Goal: Task Accomplishment & Management: Manage account settings

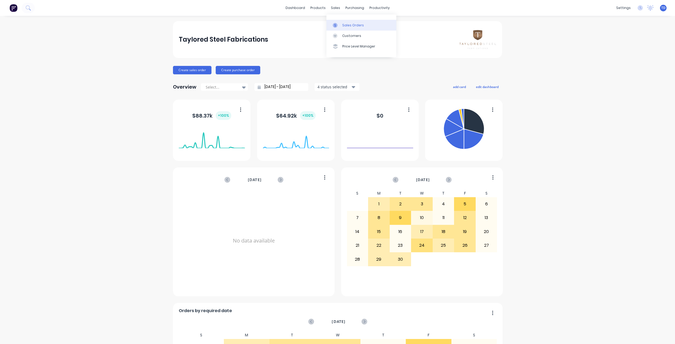
click at [344, 25] on div "Sales Orders" at bounding box center [353, 25] width 22 height 5
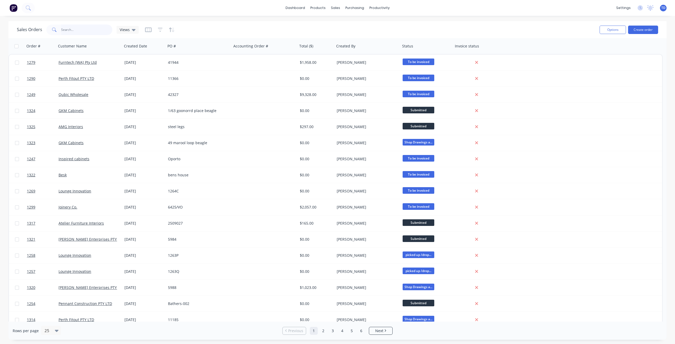
click at [89, 30] on input "text" at bounding box center [86, 30] width 51 height 11
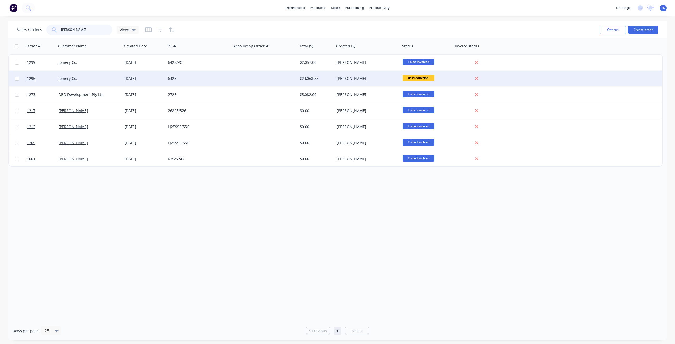
type input "[PERSON_NAME]"
click at [95, 76] on div "Joinery Co." at bounding box center [88, 78] width 59 height 5
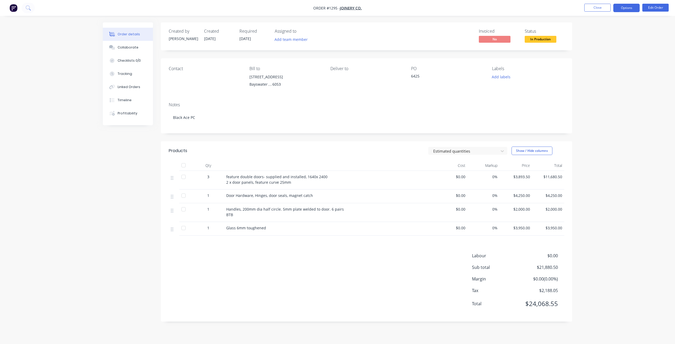
click at [632, 7] on button "Options" at bounding box center [626, 8] width 26 height 8
click at [601, 98] on div "Purchase Products" at bounding box center [610, 95] width 48 height 8
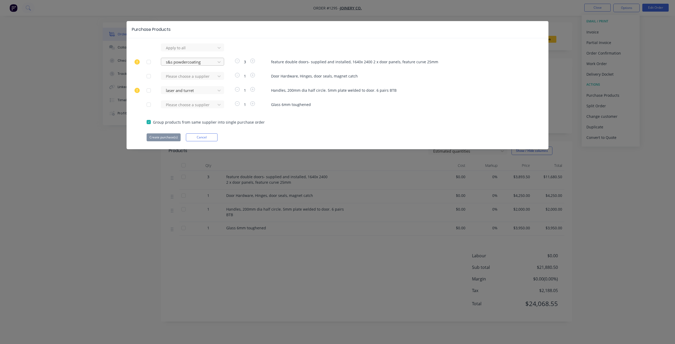
click at [203, 65] on div at bounding box center [188, 62] width 47 height 7
click at [226, 36] on div "Purchase Products" at bounding box center [337, 29] width 422 height 17
click at [206, 77] on div at bounding box center [188, 76] width 47 height 7
type input "ray"
click at [191, 95] on div "raynbow powder coating" at bounding box center [192, 96] width 63 height 10
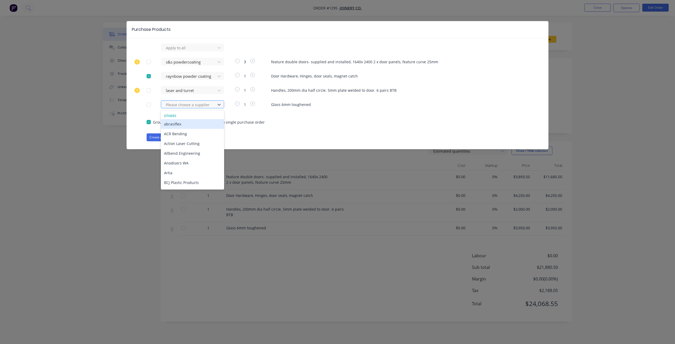
click at [188, 103] on div at bounding box center [188, 104] width 47 height 7
type input "ray"
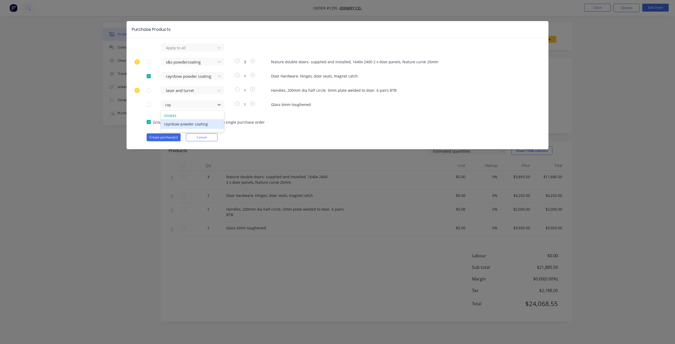
click at [192, 126] on div "raynbow powder coating" at bounding box center [192, 124] width 63 height 10
click at [165, 137] on button "Create purchase(s)" at bounding box center [164, 137] width 34 height 8
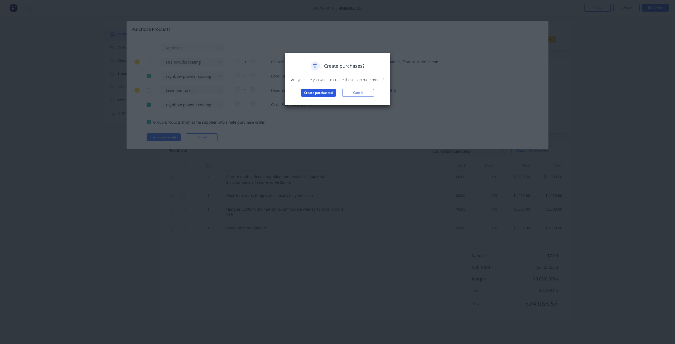
click at [323, 93] on button "Create purchase(s)" at bounding box center [318, 93] width 35 height 8
click at [323, 102] on button "View purchase(s)" at bounding box center [319, 101] width 32 height 8
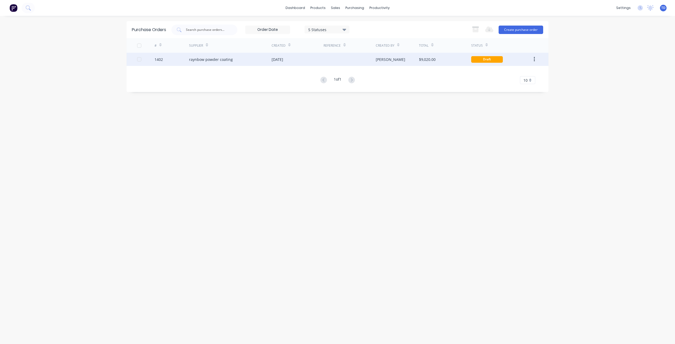
click at [235, 60] on div "raynbow powder coating" at bounding box center [230, 59] width 82 height 13
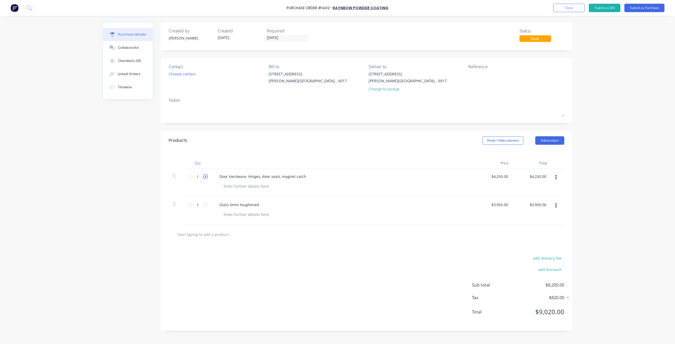
click at [206, 176] on icon at bounding box center [205, 176] width 5 height 5
type input "2"
type input "$8,500.00"
click at [206, 176] on icon at bounding box center [205, 176] width 5 height 5
type input "3"
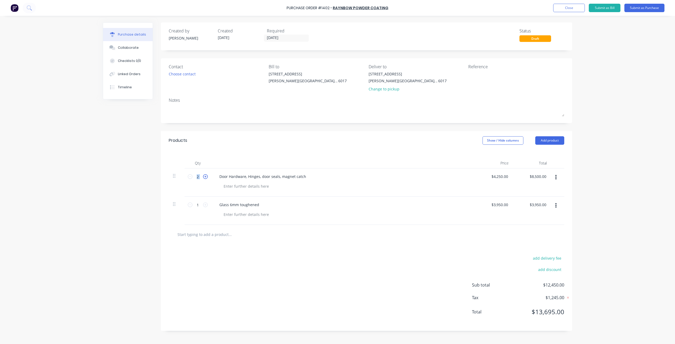
type input "$12,750.00"
click at [206, 176] on icon at bounding box center [205, 176] width 5 height 5
type input "4"
type input "$17,000.00"
click at [206, 176] on icon at bounding box center [205, 176] width 5 height 5
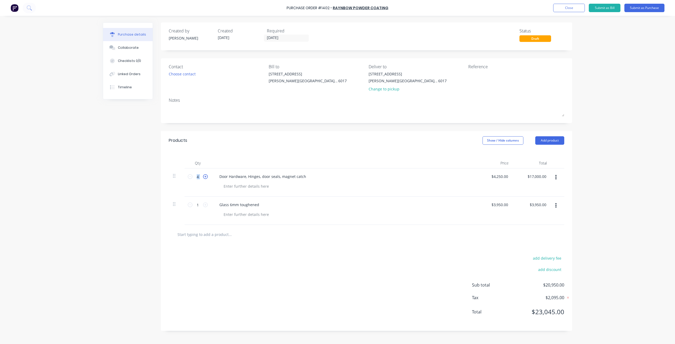
type input "5"
type input "$21,250.00"
click at [206, 176] on icon at bounding box center [205, 176] width 5 height 5
type input "6"
type input "$25,500.00"
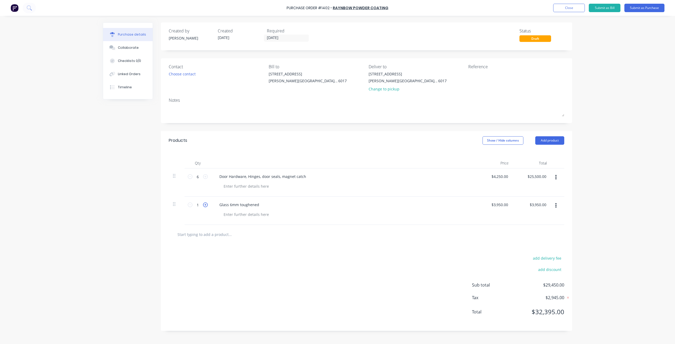
click at [205, 204] on icon at bounding box center [205, 204] width 5 height 5
type input "2"
type input "$7,900.00"
click at [205, 204] on icon at bounding box center [205, 204] width 5 height 5
type input "3"
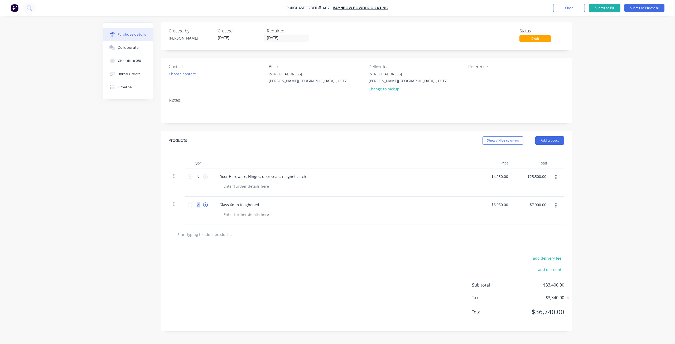
type input "$11,850.00"
click at [205, 204] on icon at bounding box center [205, 204] width 5 height 5
type input "4"
type input "$15,800.00"
drag, startPoint x: 508, startPoint y: 177, endPoint x: 484, endPoint y: 172, distance: 24.1
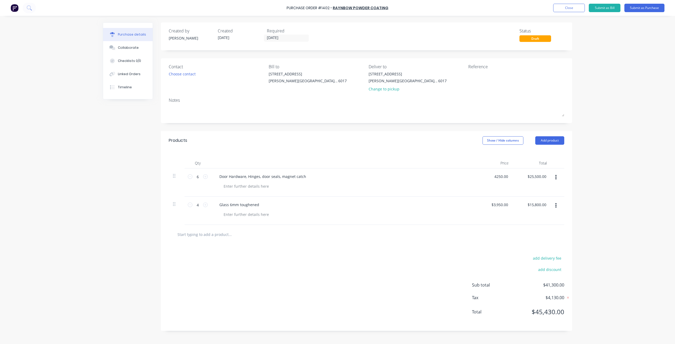
click at [484, 172] on div "4250.00 4250.00" at bounding box center [493, 182] width 38 height 28
type input "$0.00"
drag, startPoint x: 508, startPoint y: 205, endPoint x: 477, endPoint y: 201, distance: 31.9
click at [476, 201] on div "3950.00 3950.00" at bounding box center [493, 211] width 38 height 28
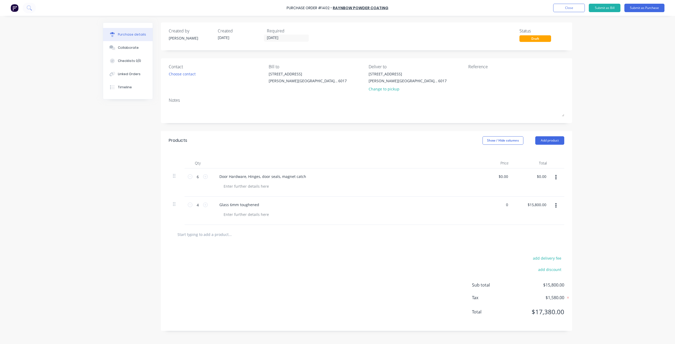
type input "$0.00"
click at [629, 168] on div "Purchase Order #1402 - raynbow powder coating Add product Close Submit as Bill …" at bounding box center [337, 172] width 675 height 344
drag, startPoint x: 305, startPoint y: 176, endPoint x: 171, endPoint y: 170, distance: 134.8
click at [170, 171] on div "6 6 Door Hardware, Hinges, door seals, magnet catch $0.00 $0.00 $0.00 $0.00" at bounding box center [366, 182] width 395 height 28
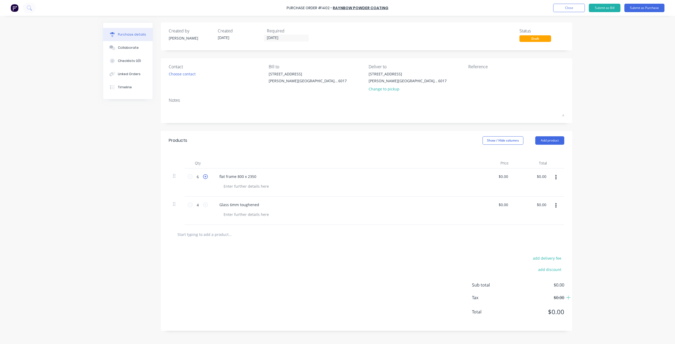
click at [207, 177] on icon at bounding box center [205, 176] width 5 height 5
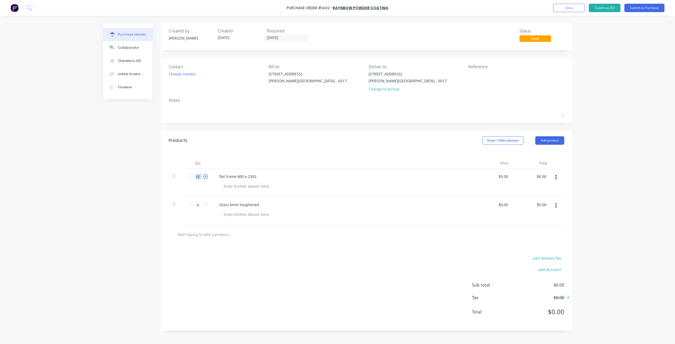
click at [207, 177] on icon at bounding box center [205, 176] width 5 height 5
type input "12"
click at [241, 187] on div at bounding box center [246, 186] width 54 height 8
drag, startPoint x: 259, startPoint y: 205, endPoint x: 136, endPoint y: 197, distance: 123.6
click at [136, 197] on div "Created by [PERSON_NAME] Created [DATE] Required [DATE] Status Draft Contact Ch…" at bounding box center [337, 178] width 469 height 312
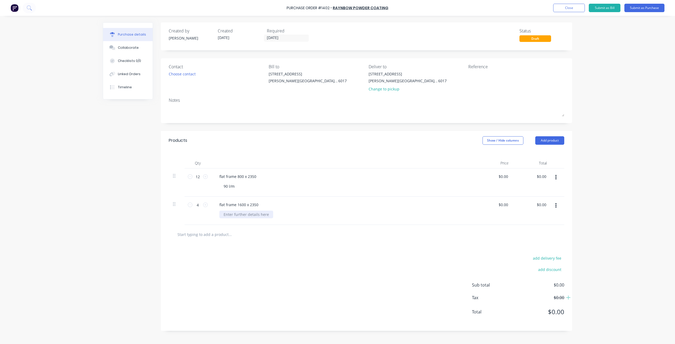
click at [254, 216] on div at bounding box center [246, 215] width 54 height 8
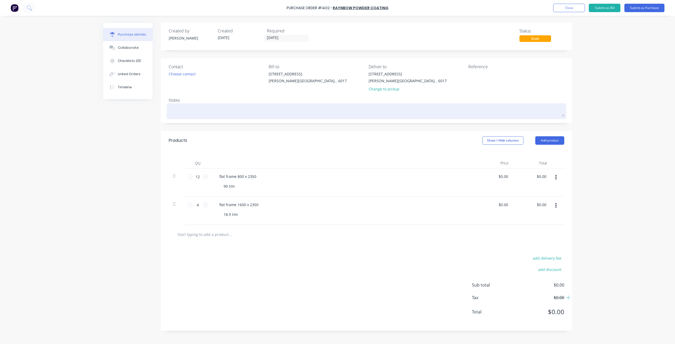
click at [184, 112] on textarea at bounding box center [366, 111] width 395 height 12
click at [206, 112] on textarea at bounding box center [366, 111] width 395 height 12
type textarea "x"
type textarea "b"
type textarea "x"
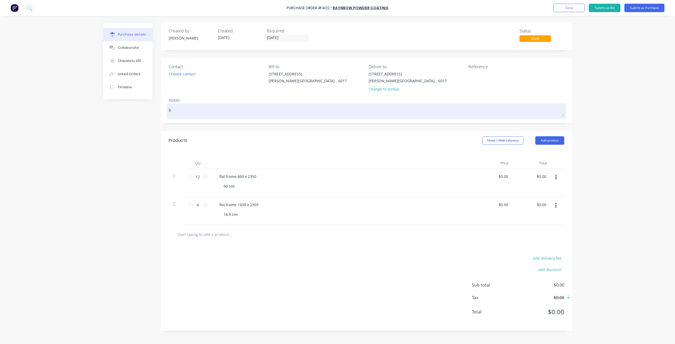
type textarea "bl"
type textarea "x"
type textarea "bla"
type textarea "x"
type textarea "blac"
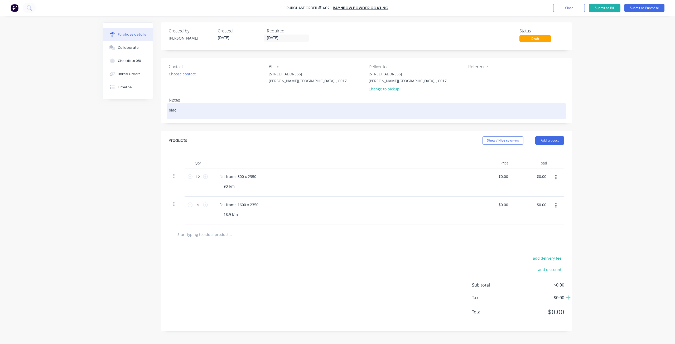
type textarea "x"
type textarea "black"
type textarea "x"
type textarea "black"
type textarea "x"
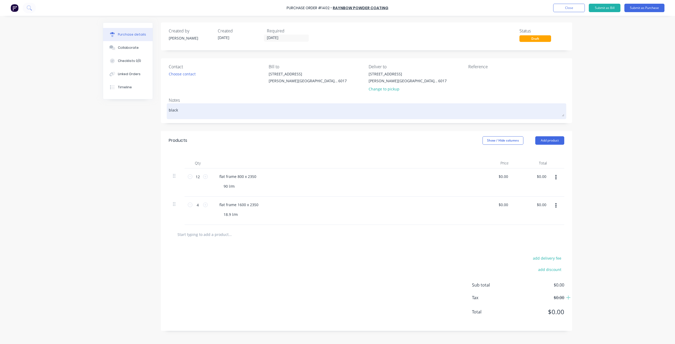
type textarea "black a"
type textarea "x"
type textarea "black ac"
type textarea "x"
type textarea "black ace"
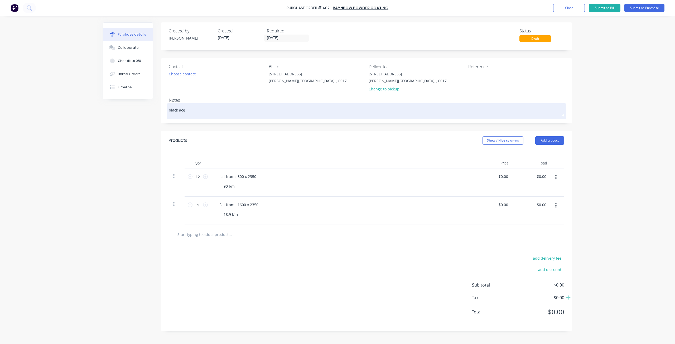
type textarea "x"
type textarea "black ace"
type textarea "x"
type textarea "black ace p"
type textarea "x"
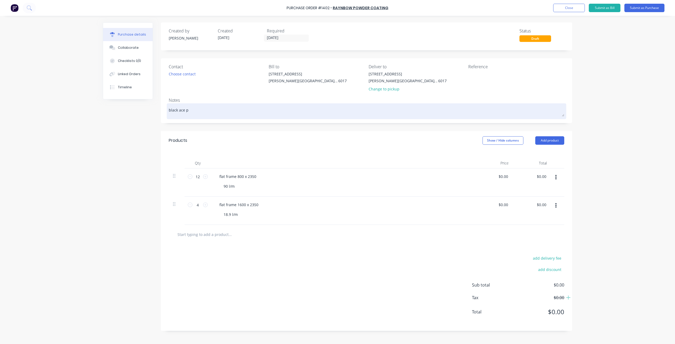
type textarea "black ace po"
type textarea "x"
type textarea "black ace pow"
type textarea "x"
type textarea "black ace powd"
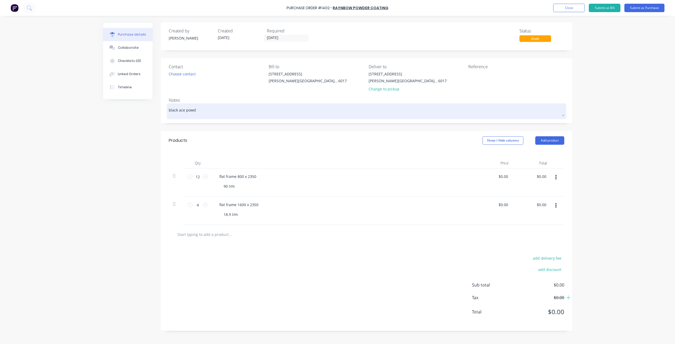
type textarea "x"
type textarea "black ace powde"
type textarea "x"
type textarea "black ace powder"
type textarea "x"
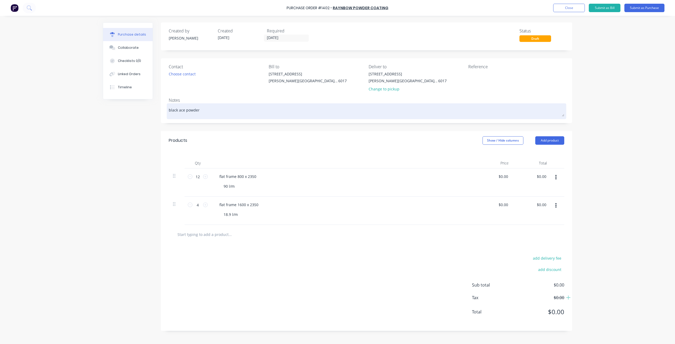
type textarea "black ace powder"
type textarea "x"
type textarea "black ace powder c"
type textarea "x"
type textarea "black ace powder co"
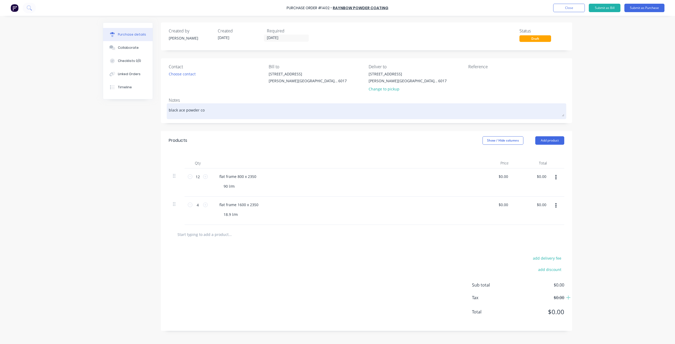
type textarea "x"
type textarea "black ace powder coa"
type textarea "x"
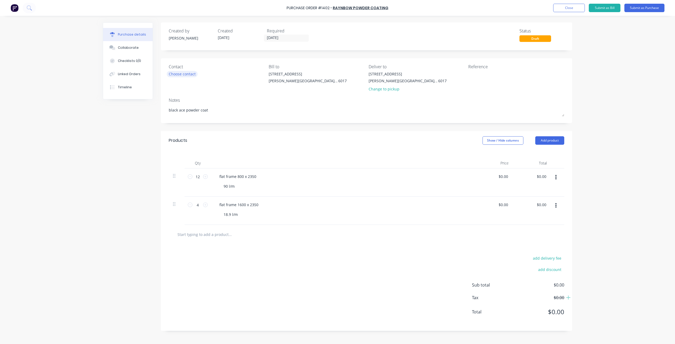
type textarea "black ace powder coat"
type textarea "x"
type textarea "black ace powder coat"
click at [186, 76] on div "Choose contact" at bounding box center [182, 74] width 27 height 6
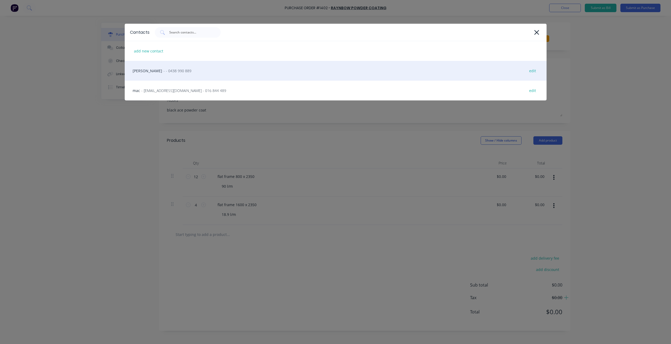
click at [185, 75] on div "andy - - 0438 990 889 edit" at bounding box center [336, 71] width 422 height 20
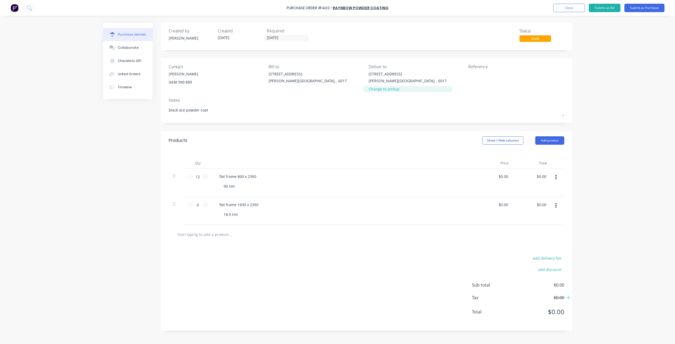
click at [393, 89] on div "Change to pickup" at bounding box center [407, 89] width 78 height 6
type textarea "x"
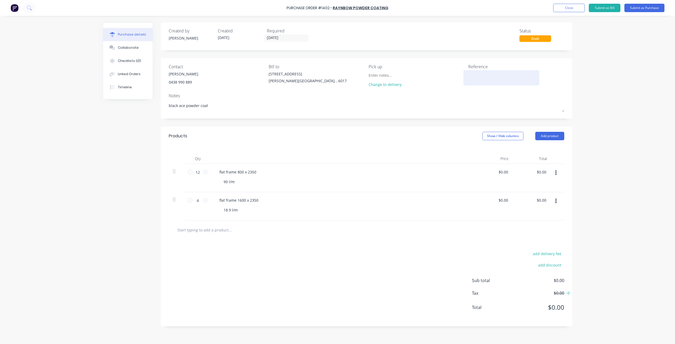
click at [476, 75] on textarea at bounding box center [501, 77] width 66 height 12
type textarea "joinery co"
type textarea "x"
type textarea "joinery co #"
type textarea "x"
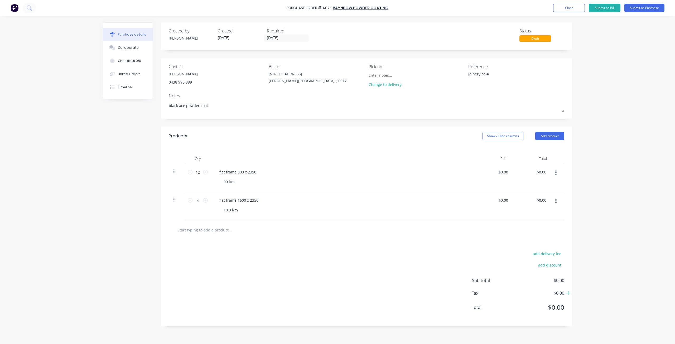
type textarea "joinery co #"
type textarea "x"
click at [499, 75] on textarea "joinery co #" at bounding box center [501, 77] width 66 height 12
type textarea "joinery co #1295"
type textarea "x"
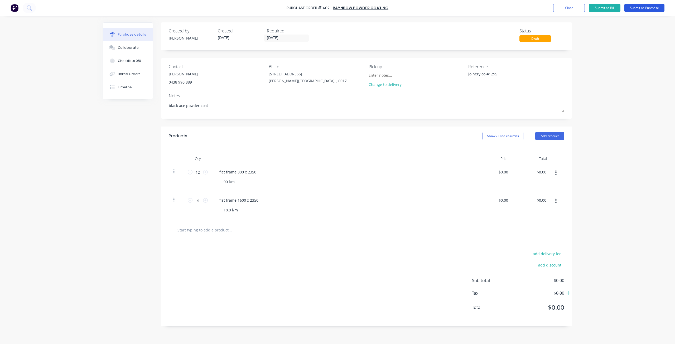
type textarea "joinery co #1295"
click at [641, 7] on button "Submit as Purchase" at bounding box center [644, 8] width 40 height 8
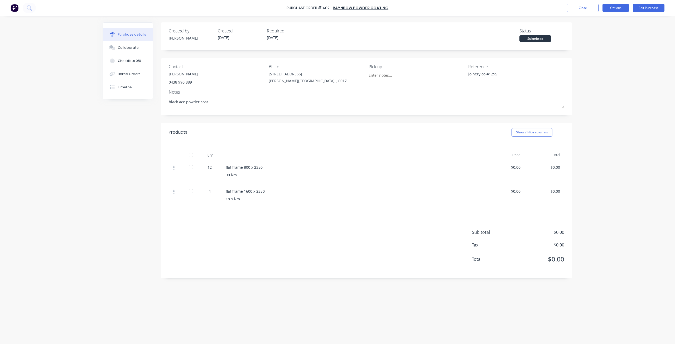
click at [622, 8] on button "Options" at bounding box center [615, 8] width 26 height 8
click at [603, 21] on div "Print / Email" at bounding box center [603, 22] width 41 height 8
click at [598, 43] on div "Without pricing" at bounding box center [603, 43] width 41 height 8
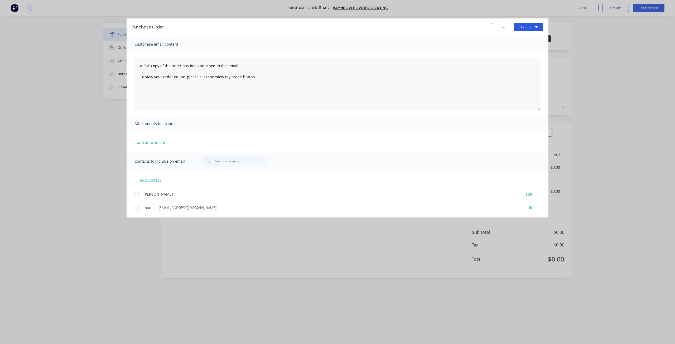
click at [531, 28] on button "Options" at bounding box center [528, 27] width 29 height 8
click at [519, 50] on div "Print" at bounding box center [518, 51] width 41 height 8
type textarea "x"
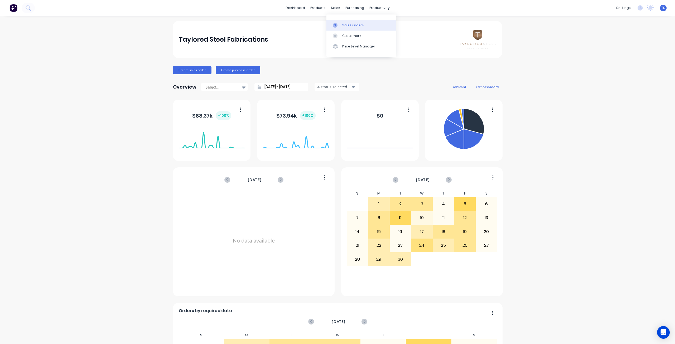
click at [340, 26] on link "Sales Orders" at bounding box center [361, 25] width 70 height 11
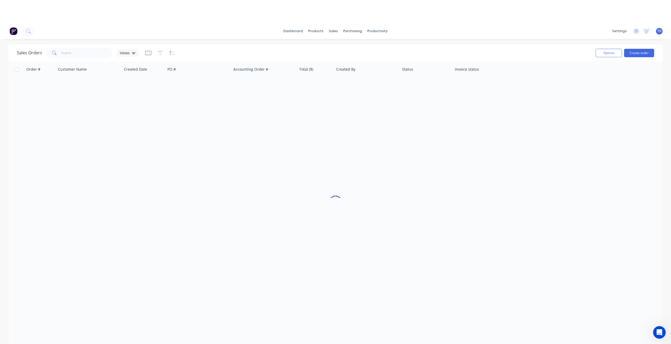
click at [72, 30] on div "dashboard products sales purchasing productivity dashboard products Product Cat…" at bounding box center [335, 31] width 671 height 16
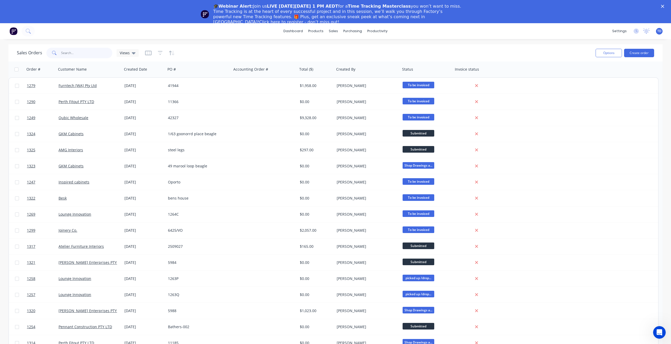
click at [74, 55] on input "text" at bounding box center [86, 53] width 51 height 11
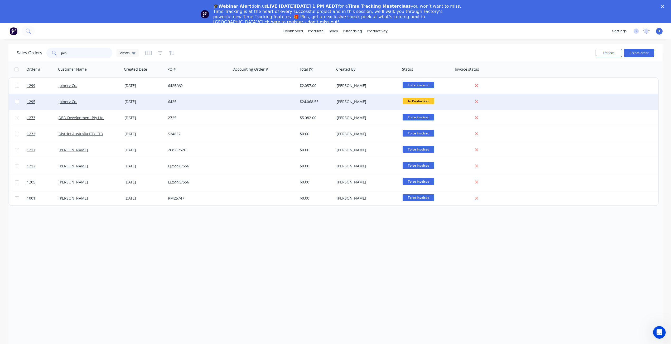
type input "join"
click at [136, 101] on div "[DATE]" at bounding box center [143, 101] width 39 height 5
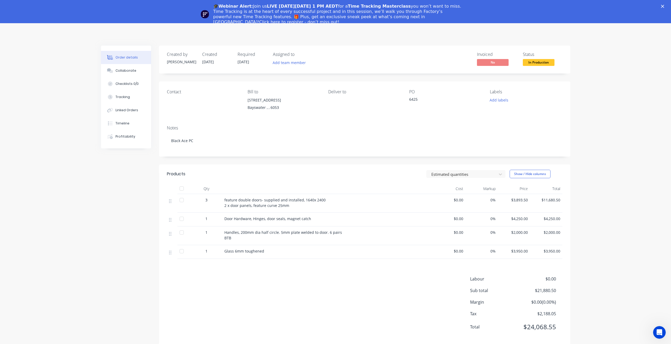
click at [664, 6] on icon "Close" at bounding box center [662, 6] width 3 height 3
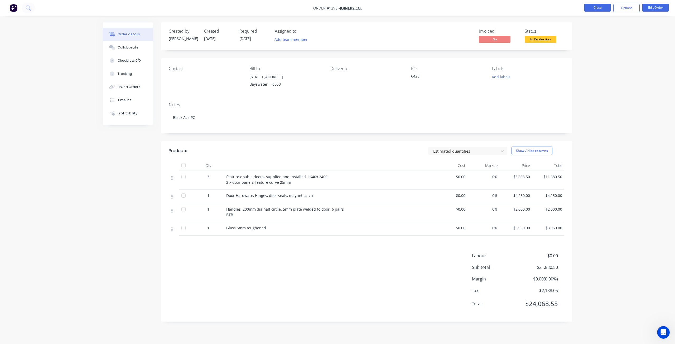
click at [598, 6] on button "Close" at bounding box center [597, 8] width 26 height 8
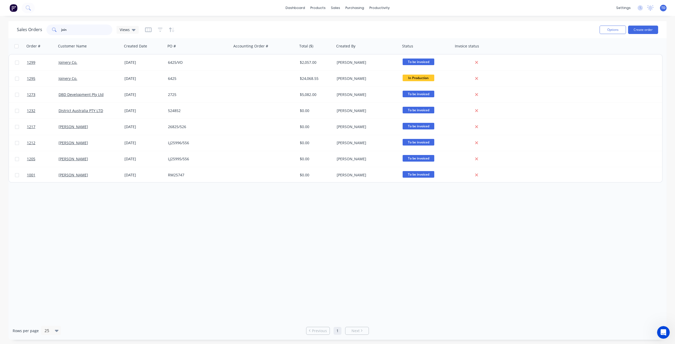
drag, startPoint x: 77, startPoint y: 31, endPoint x: 43, endPoint y: 26, distance: 34.4
click at [43, 26] on div "Sales Orders join Views" at bounding box center [78, 30] width 122 height 11
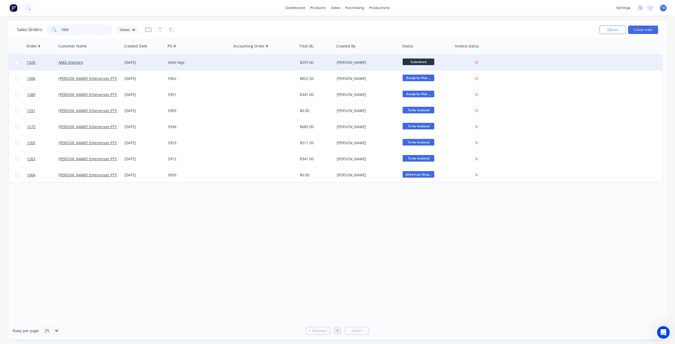
type input "1325"
click at [115, 66] on div "AMG Interiors" at bounding box center [89, 63] width 66 height 16
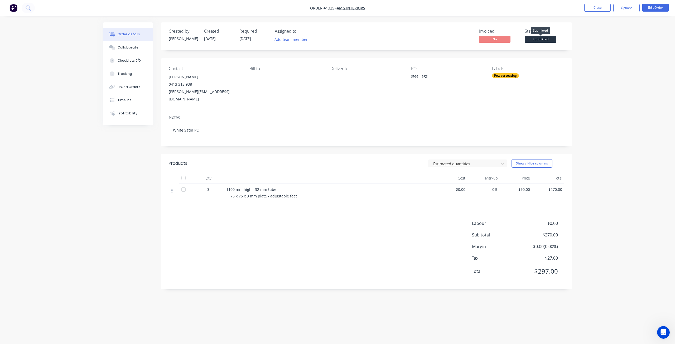
click at [538, 40] on span "Submitted" at bounding box center [540, 39] width 32 height 7
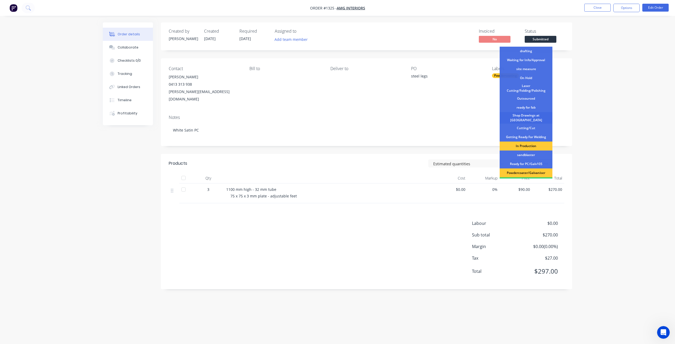
click at [529, 116] on div "Shop Drawings at Cutter" at bounding box center [525, 118] width 53 height 12
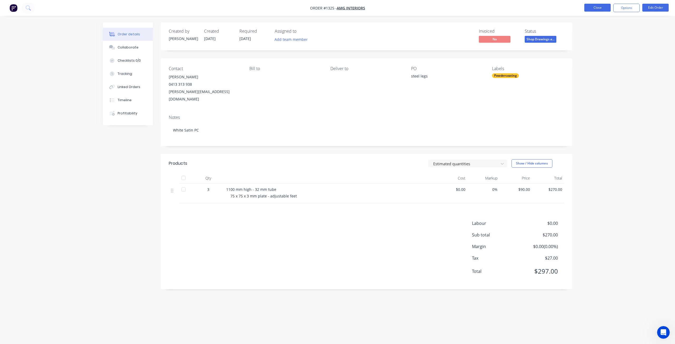
click at [595, 9] on button "Close" at bounding box center [597, 8] width 26 height 8
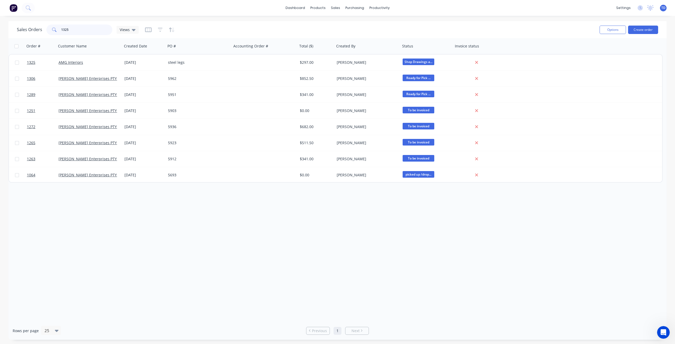
drag, startPoint x: 71, startPoint y: 27, endPoint x: 22, endPoint y: 29, distance: 48.3
click at [23, 30] on div "Sales Orders 1325 Views" at bounding box center [78, 30] width 122 height 11
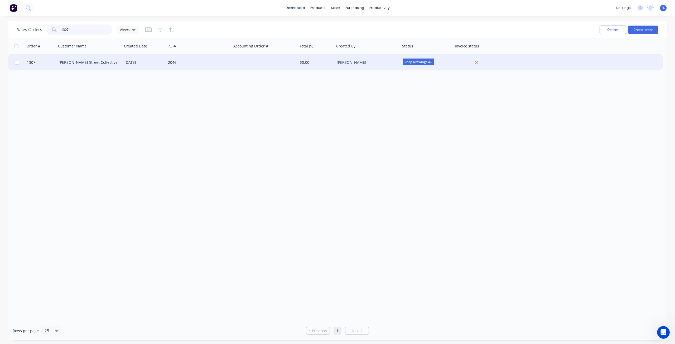
type input "1307"
click at [146, 59] on div "09 Sep 2025" at bounding box center [143, 63] width 43 height 16
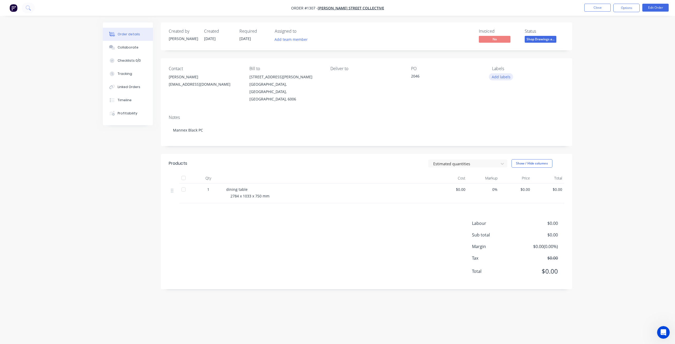
click at [504, 77] on button "Add labels" at bounding box center [501, 76] width 24 height 7
click at [501, 130] on div at bounding box center [501, 129] width 11 height 11
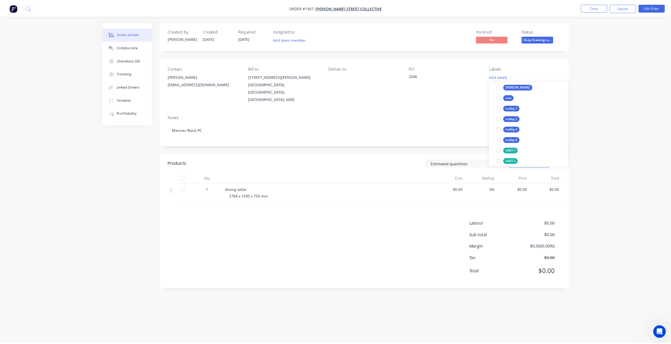
scroll to position [0, 0]
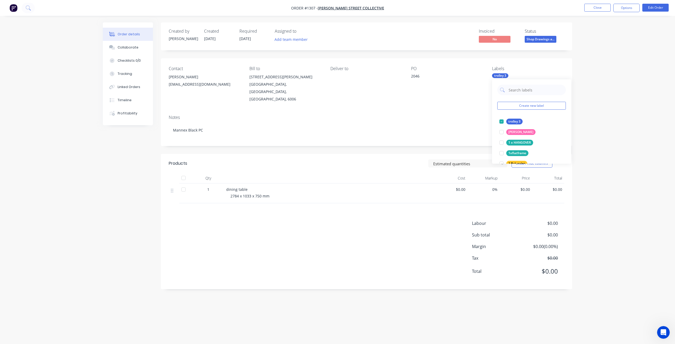
click at [467, 100] on div "Contact Greg info@angovestreetcollective.com.au Bill to 31 Angove st North Pert…" at bounding box center [366, 84] width 411 height 52
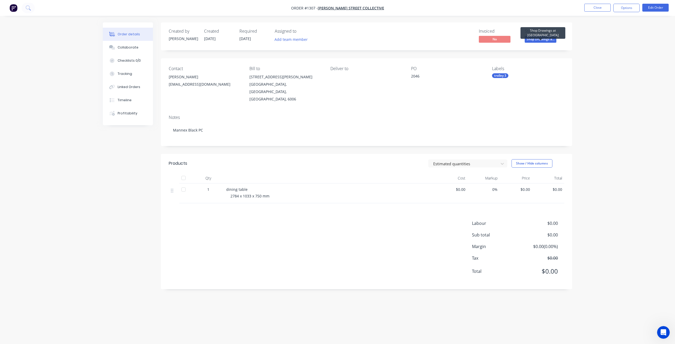
click at [544, 39] on span "Shop Drawings a..." at bounding box center [540, 39] width 32 height 7
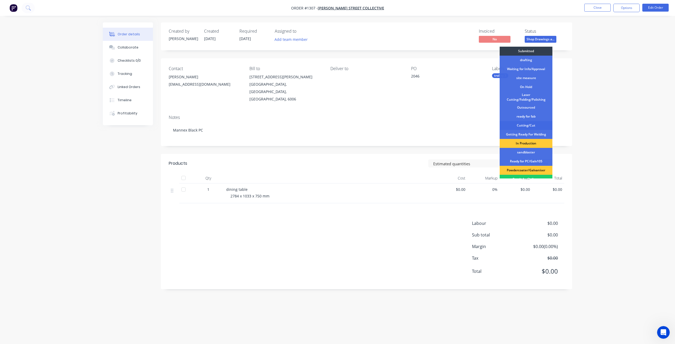
click at [523, 126] on div "Cutting/Cut" at bounding box center [525, 125] width 53 height 9
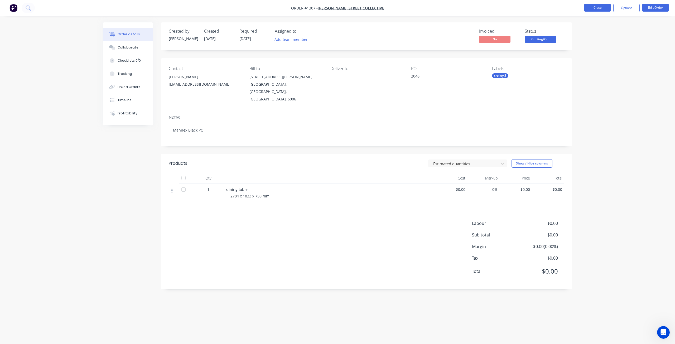
click at [591, 7] on button "Close" at bounding box center [597, 8] width 26 height 8
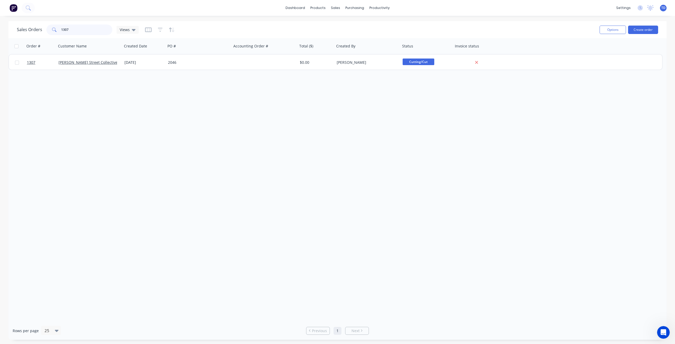
drag, startPoint x: 68, startPoint y: 28, endPoint x: 65, endPoint y: 27, distance: 3.7
click at [65, 27] on input "1307" at bounding box center [86, 30] width 51 height 11
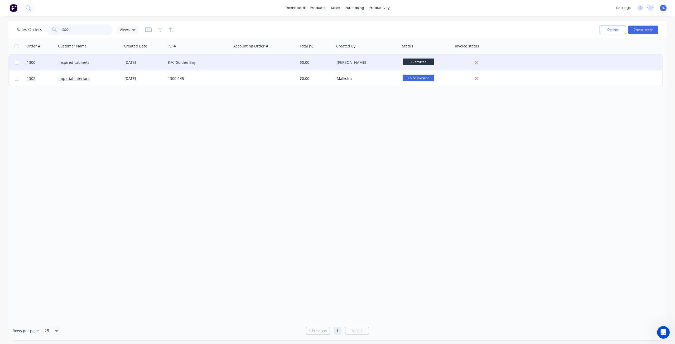
type input "1300"
click at [164, 60] on div "[DATE]" at bounding box center [143, 63] width 43 height 16
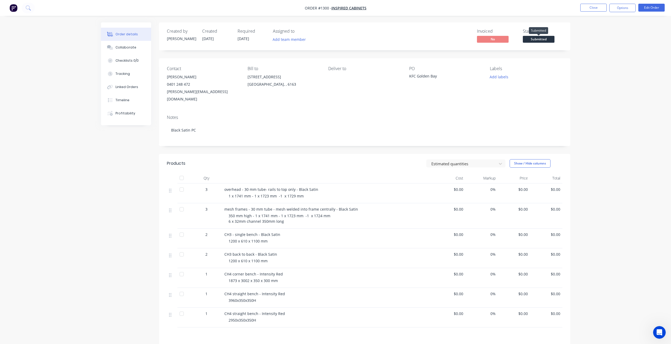
click at [547, 39] on span "Submitted" at bounding box center [539, 39] width 32 height 7
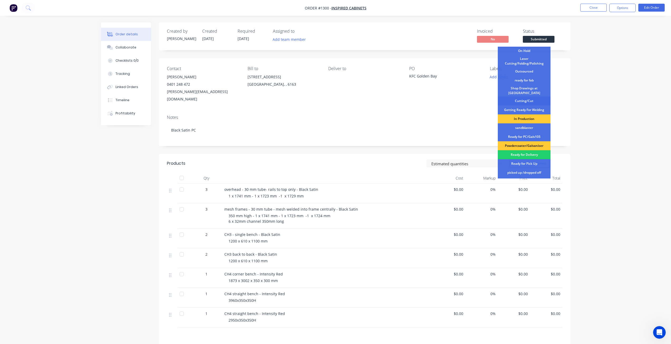
scroll to position [27, 0]
click at [522, 99] on div "Cutting/Cut" at bounding box center [524, 101] width 53 height 9
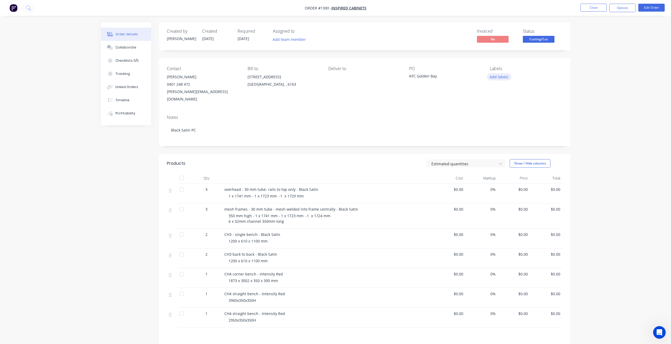
click at [497, 77] on button "Add labels" at bounding box center [499, 76] width 24 height 7
click at [500, 96] on div at bounding box center [499, 96] width 11 height 11
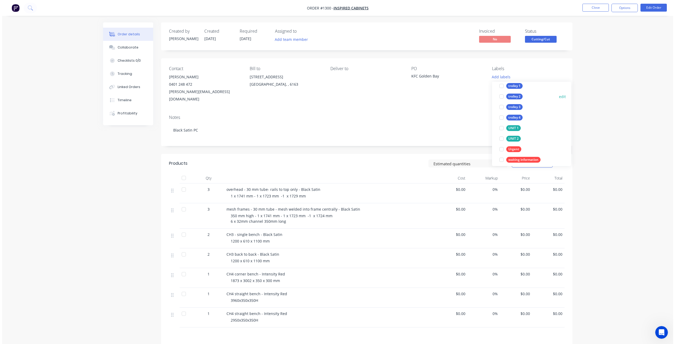
scroll to position [27, 0]
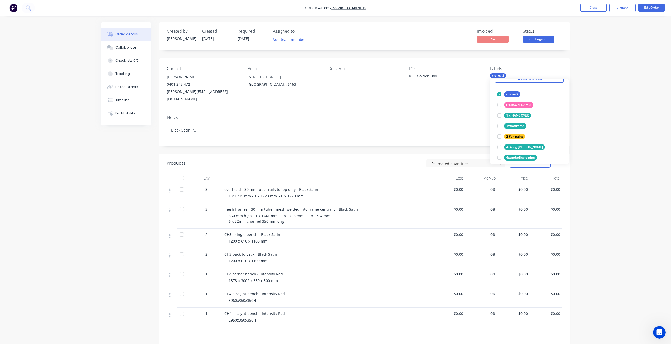
click at [588, 43] on div "Order details Collaborate Checklists 0/0 Tracking Linked Orders Timeline Profit…" at bounding box center [335, 210] width 671 height 421
click at [590, 7] on button "Close" at bounding box center [593, 8] width 26 height 8
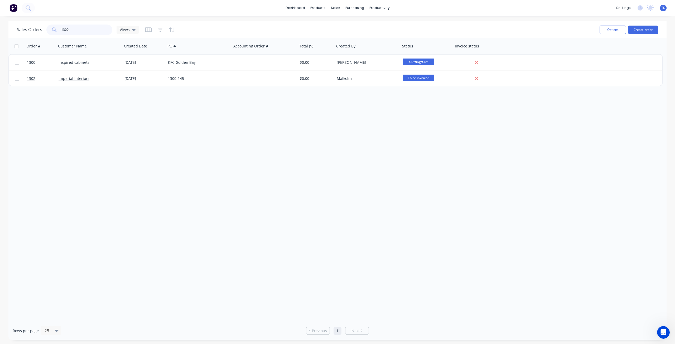
drag, startPoint x: 75, startPoint y: 28, endPoint x: 44, endPoint y: 27, distance: 30.8
click at [44, 27] on div "Sales Orders 1300 Views" at bounding box center [78, 30] width 122 height 11
drag, startPoint x: 72, startPoint y: 31, endPoint x: 37, endPoint y: 26, distance: 36.2
click at [37, 26] on div "Sales Orders 1307 Views" at bounding box center [78, 30] width 122 height 11
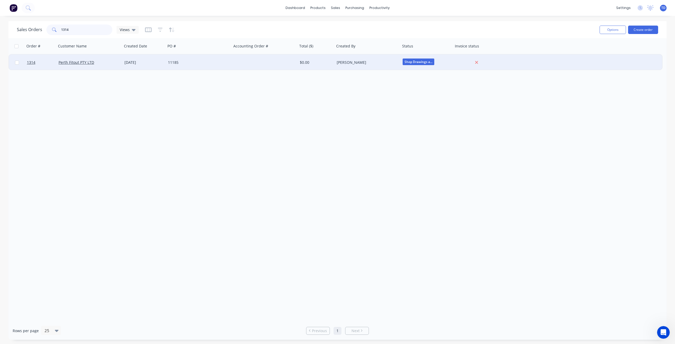
type input "1314"
click at [176, 64] on div "11185" at bounding box center [197, 62] width 59 height 5
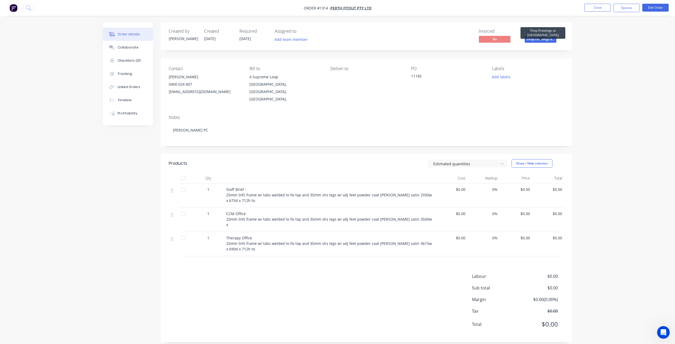
click at [548, 39] on span "Shop Drawings a..." at bounding box center [540, 39] width 32 height 7
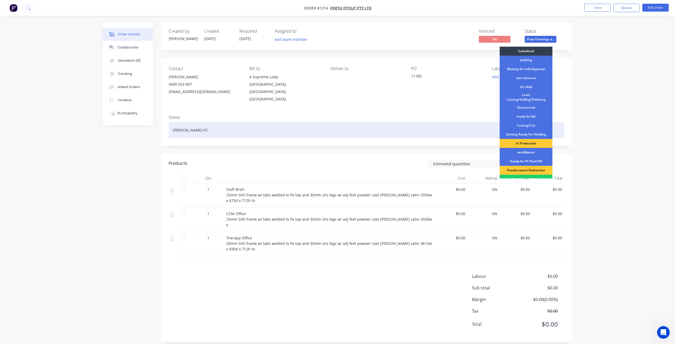
click at [520, 124] on div "Cutting/Cut" at bounding box center [525, 125] width 53 height 9
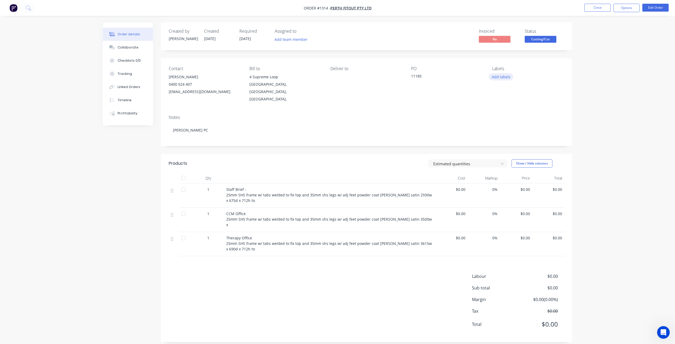
click at [499, 75] on button "Add labels" at bounding box center [501, 76] width 24 height 7
click at [501, 147] on div at bounding box center [501, 148] width 11 height 11
click at [599, 7] on button "Close" at bounding box center [597, 8] width 26 height 8
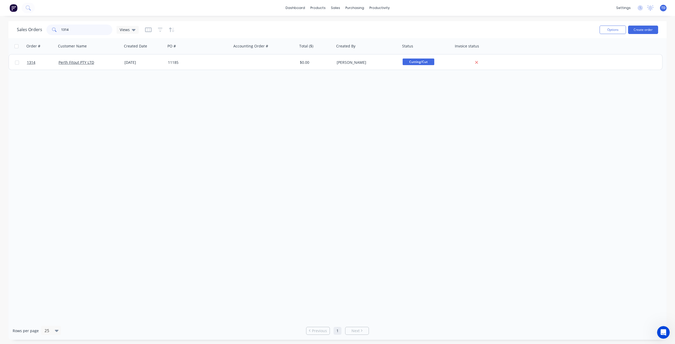
drag, startPoint x: 79, startPoint y: 30, endPoint x: -4, endPoint y: 31, distance: 82.8
click at [0, 31] on html "dashboard products sales purchasing productivity dashboard products Product Cat…" at bounding box center [337, 172] width 675 height 344
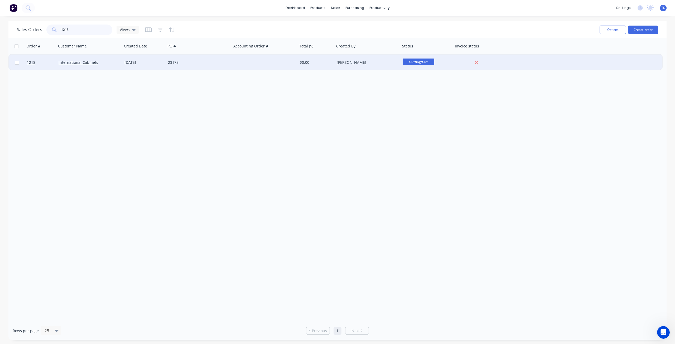
type input "1218"
click at [164, 61] on div "[DATE]" at bounding box center [143, 63] width 43 height 16
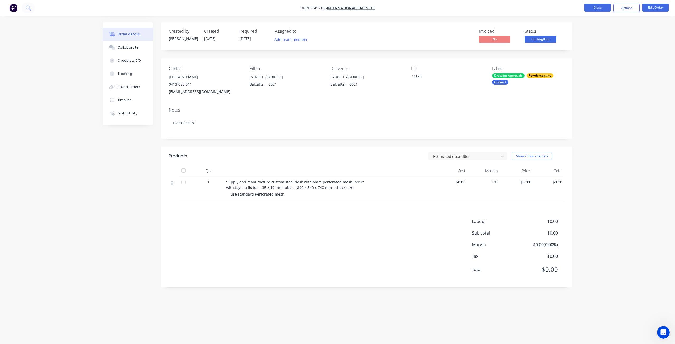
click at [594, 8] on button "Close" at bounding box center [597, 8] width 26 height 8
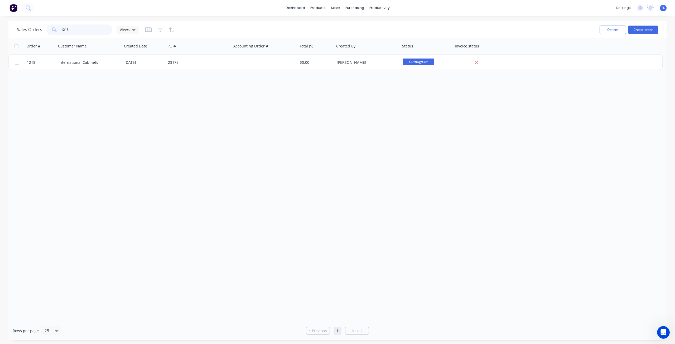
drag, startPoint x: 25, startPoint y: 27, endPoint x: 17, endPoint y: 25, distance: 8.5
click at [17, 26] on div "Sales Orders 1218 Views Options Create order" at bounding box center [337, 29] width 658 height 17
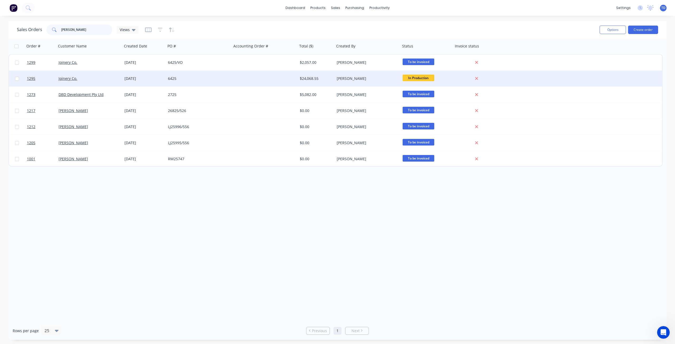
type input "[PERSON_NAME]"
click at [98, 76] on div "Joinery Co." at bounding box center [88, 78] width 59 height 5
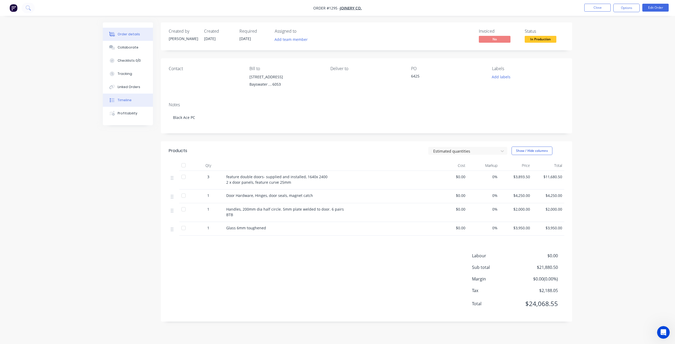
click at [124, 99] on div "Timeline" at bounding box center [125, 100] width 14 height 5
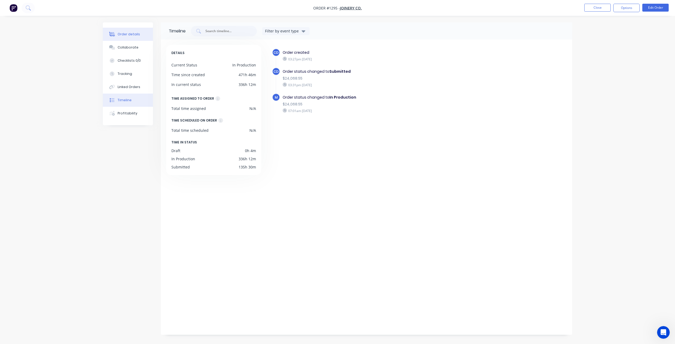
click at [129, 32] on div "Order details" at bounding box center [129, 34] width 22 height 5
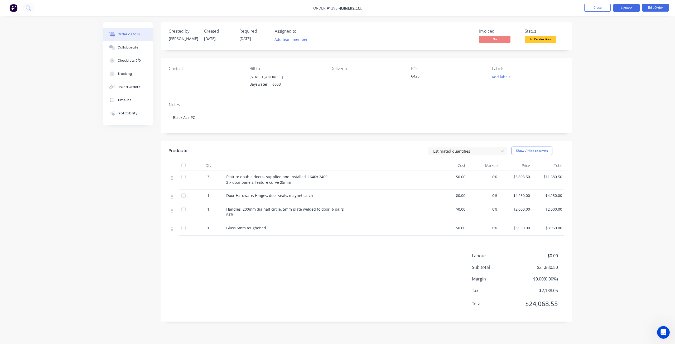
click at [625, 10] on button "Options" at bounding box center [626, 8] width 26 height 8
click at [601, 61] on div "Work Order" at bounding box center [610, 64] width 48 height 8
click at [600, 56] on div "Without pricing" at bounding box center [610, 53] width 48 height 8
click at [601, 6] on button "Close" at bounding box center [597, 8] width 26 height 8
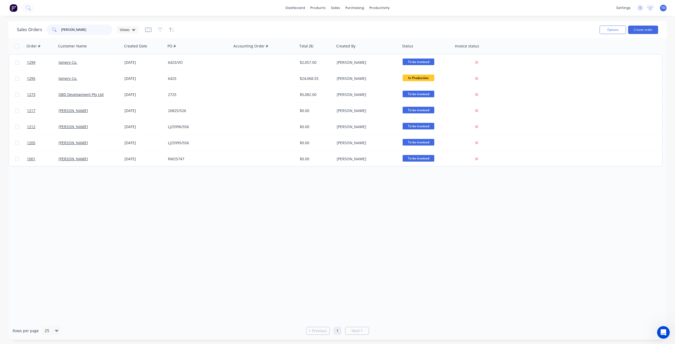
drag, startPoint x: 54, startPoint y: 27, endPoint x: 21, endPoint y: 27, distance: 33.5
click at [21, 27] on div "Sales Orders joiner Views" at bounding box center [78, 30] width 122 height 11
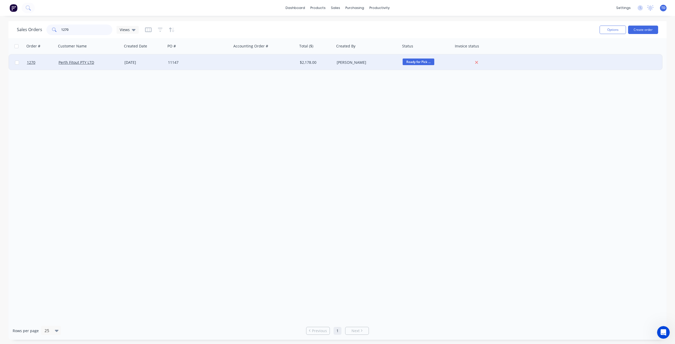
type input "1270"
click at [151, 65] on div "20 Aug 2025" at bounding box center [143, 63] width 43 height 16
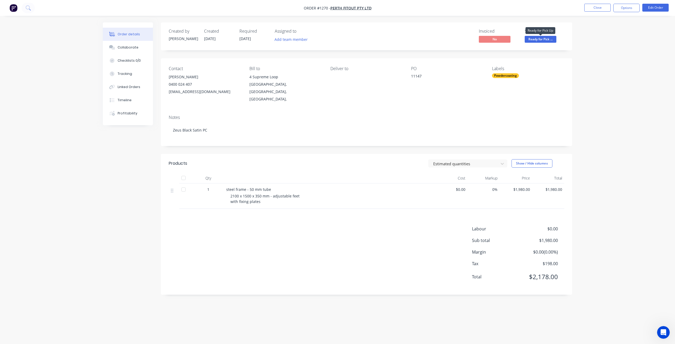
click at [547, 39] on span "Ready for Pick ..." at bounding box center [540, 39] width 32 height 7
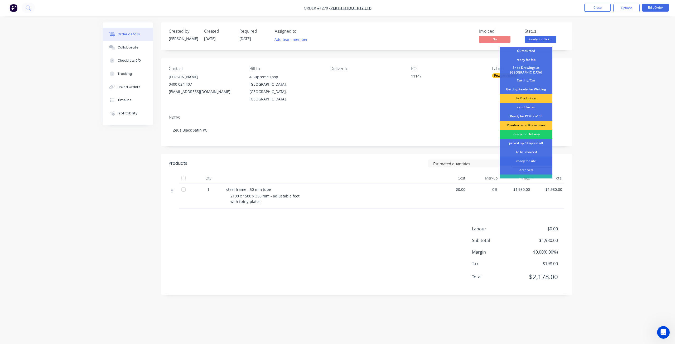
scroll to position [68, 0]
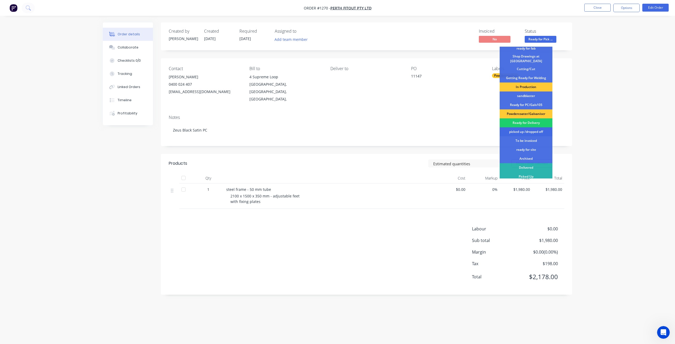
click at [529, 129] on div "picked up /dropped off" at bounding box center [525, 131] width 53 height 9
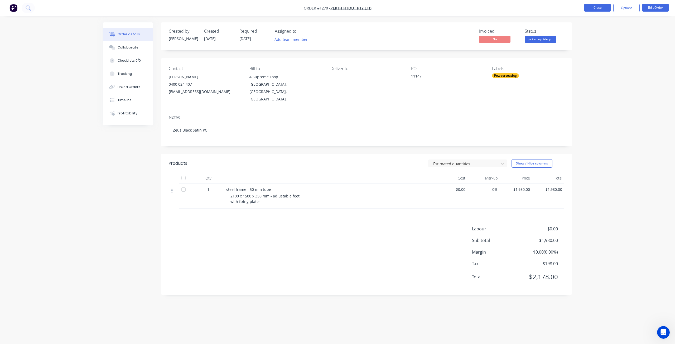
click at [593, 7] on button "Close" at bounding box center [597, 8] width 26 height 8
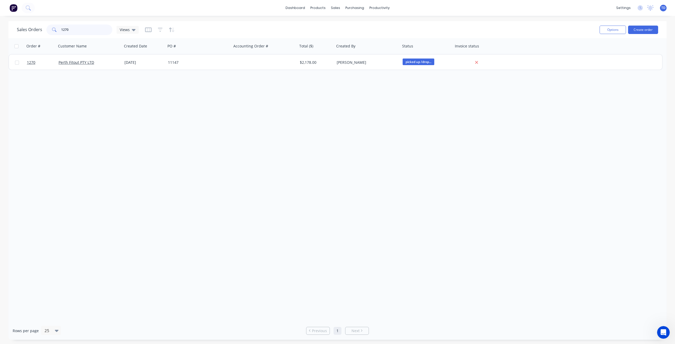
drag, startPoint x: 66, startPoint y: 33, endPoint x: 61, endPoint y: 30, distance: 5.9
click at [61, 30] on input "1270" at bounding box center [86, 30] width 51 height 11
drag, startPoint x: 71, startPoint y: 29, endPoint x: 64, endPoint y: 27, distance: 6.7
click at [64, 27] on input "1270" at bounding box center [86, 30] width 51 height 11
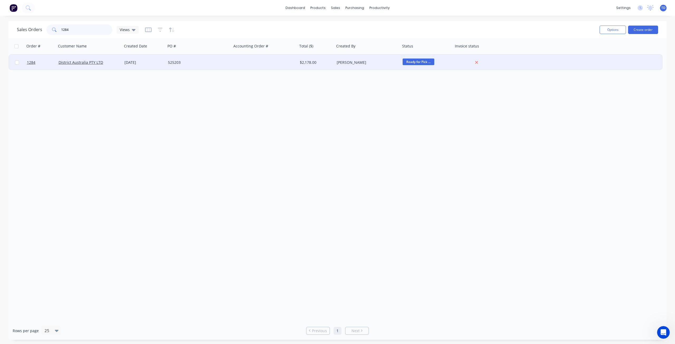
type input "1284"
click at [146, 61] on div "30 Aug 2025" at bounding box center [143, 62] width 39 height 5
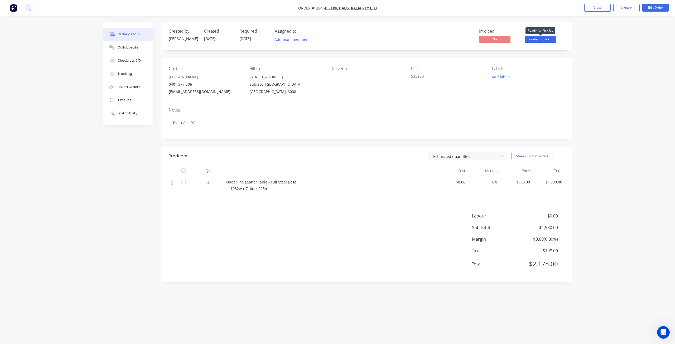
click at [536, 41] on span "Ready for Pick ..." at bounding box center [540, 39] width 32 height 7
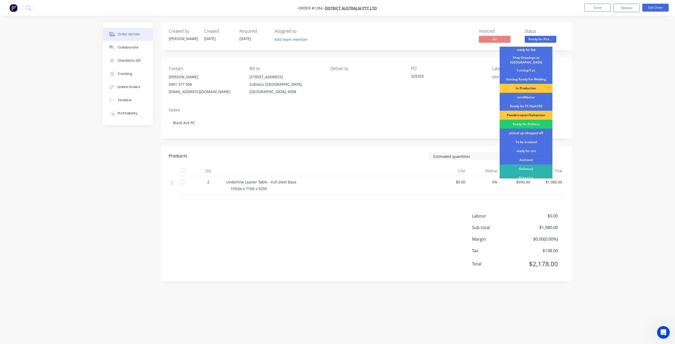
scroll to position [68, 0]
click at [522, 129] on div "picked up /dropped off" at bounding box center [525, 131] width 53 height 9
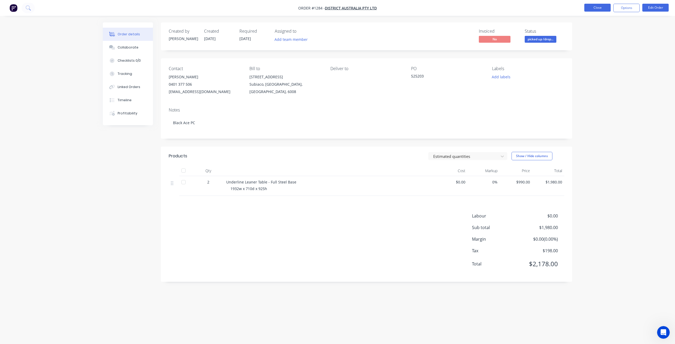
click at [596, 11] on button "Close" at bounding box center [597, 8] width 26 height 8
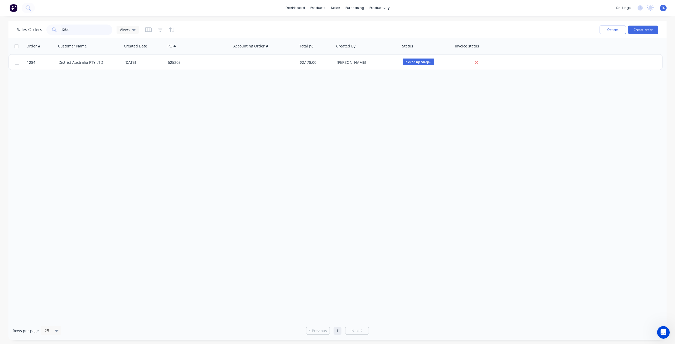
click at [70, 29] on input "1284" at bounding box center [86, 30] width 51 height 11
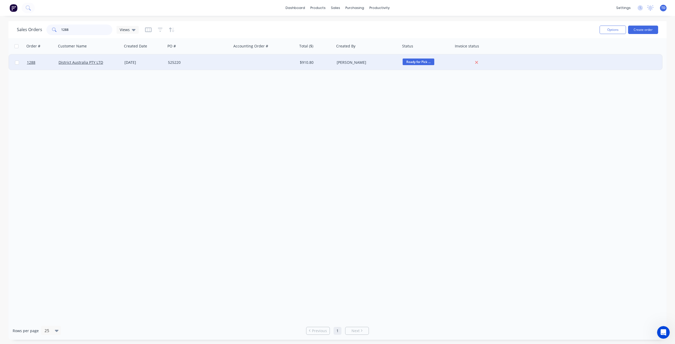
type input "1288"
click at [184, 65] on div "525220" at bounding box center [199, 63] width 66 height 16
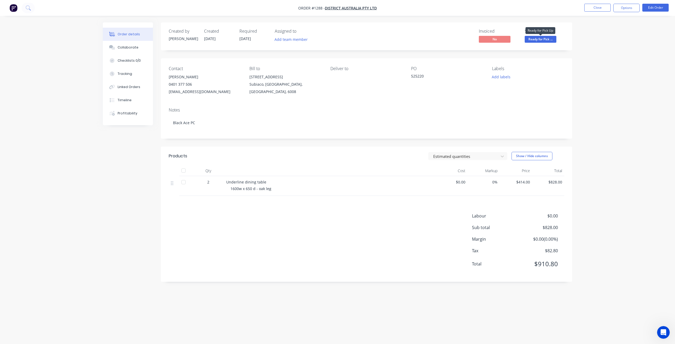
click at [547, 40] on span "Ready for Pick ..." at bounding box center [540, 39] width 32 height 7
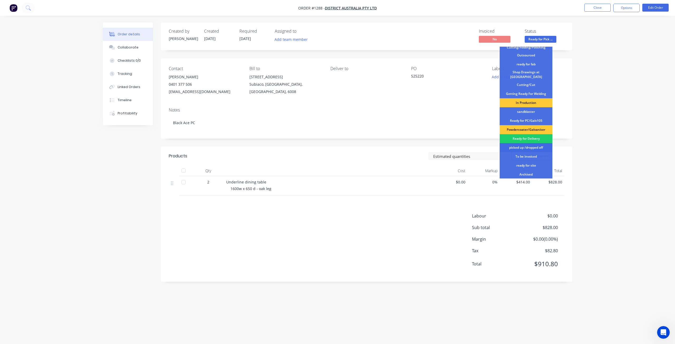
scroll to position [52, 0]
click at [523, 146] on div "picked up /dropped off" at bounding box center [525, 147] width 53 height 9
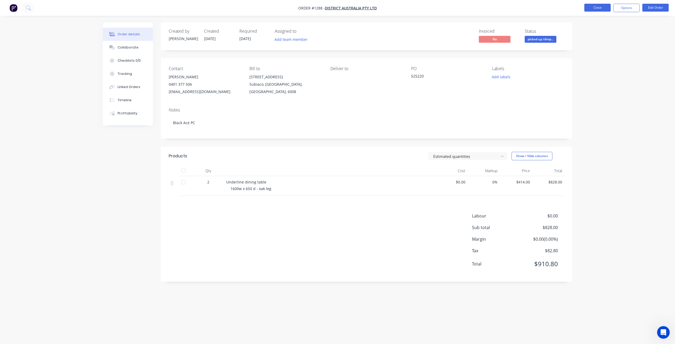
click at [600, 8] on button "Close" at bounding box center [597, 8] width 26 height 8
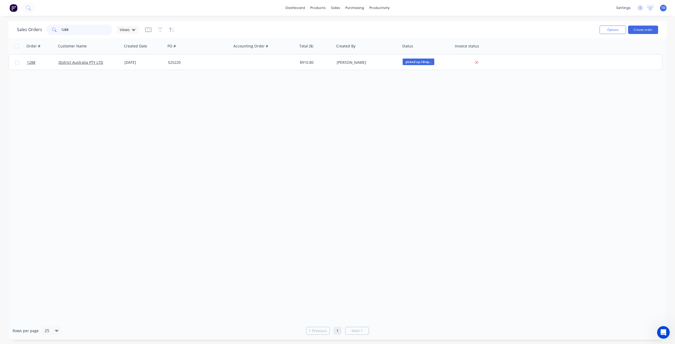
drag, startPoint x: 72, startPoint y: 28, endPoint x: 64, endPoint y: 25, distance: 8.4
click at [64, 25] on input "1288" at bounding box center [86, 30] width 51 height 11
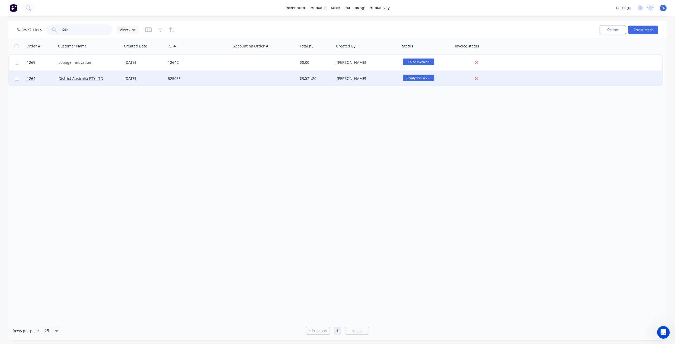
type input "1264"
click at [143, 79] on div "16 Aug 2025" at bounding box center [143, 78] width 39 height 5
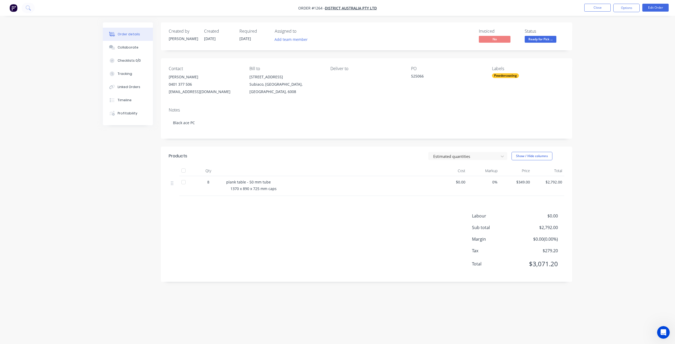
click at [539, 38] on span "Ready for Pick ..." at bounding box center [540, 39] width 32 height 7
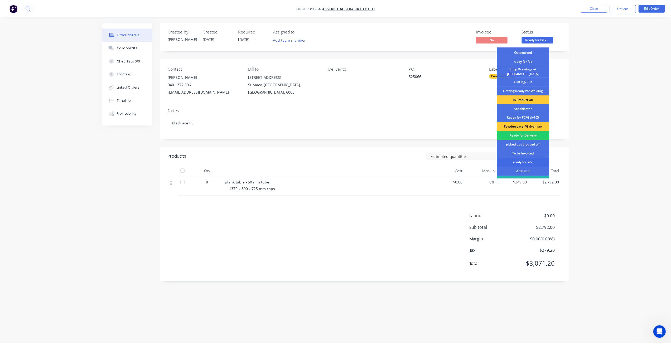
scroll to position [68, 0]
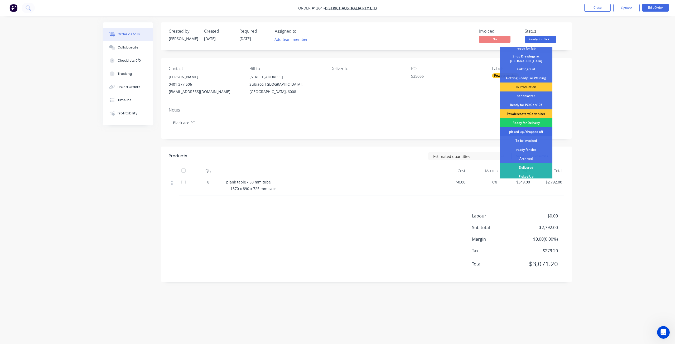
click at [530, 131] on div "picked up /dropped off" at bounding box center [525, 131] width 53 height 9
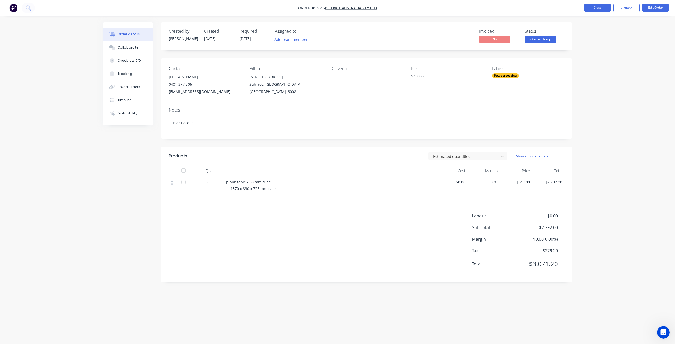
click at [592, 7] on button "Close" at bounding box center [597, 8] width 26 height 8
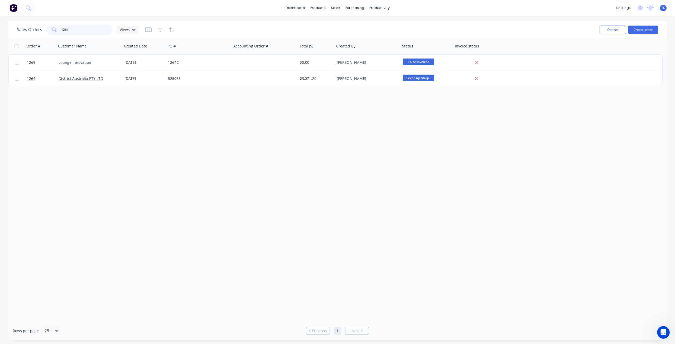
drag, startPoint x: 70, startPoint y: 29, endPoint x: 62, endPoint y: 25, distance: 8.5
click at [62, 25] on input "1264" at bounding box center [86, 30] width 51 height 11
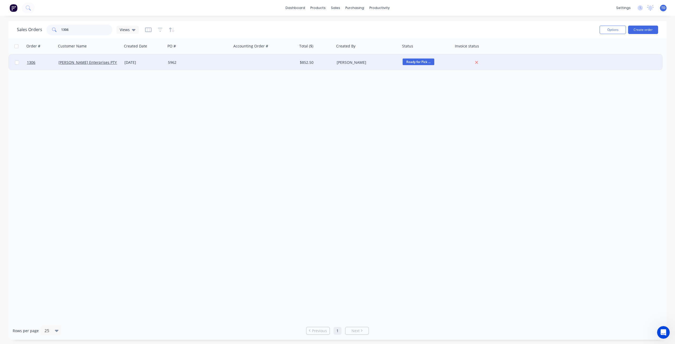
type input "1306"
click at [139, 64] on div "09 Sep 2025" at bounding box center [143, 62] width 39 height 5
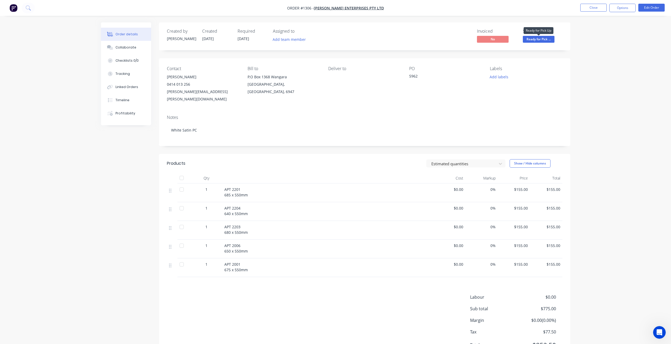
click at [535, 39] on span "Ready for Pick ..." at bounding box center [539, 39] width 32 height 7
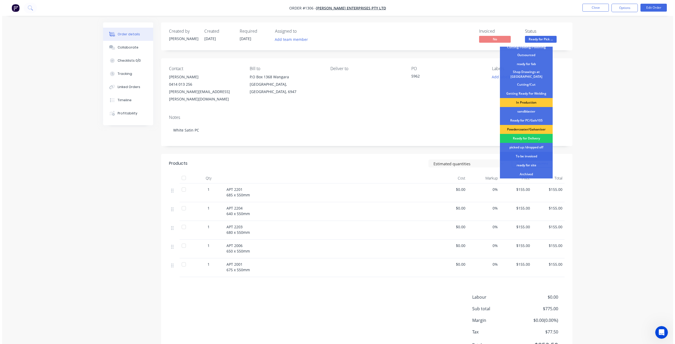
scroll to position [53, 0]
click at [526, 145] on div "picked up /dropped off" at bounding box center [524, 147] width 53 height 9
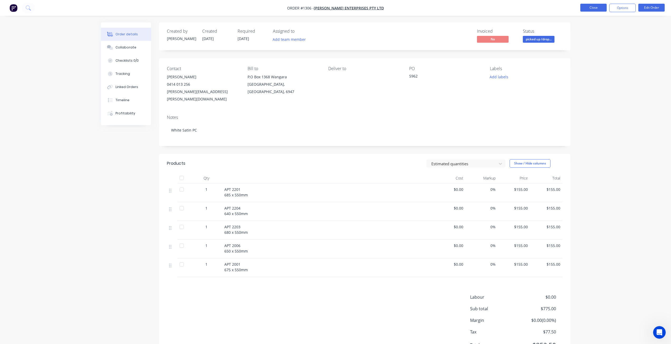
click at [596, 9] on button "Close" at bounding box center [593, 8] width 26 height 8
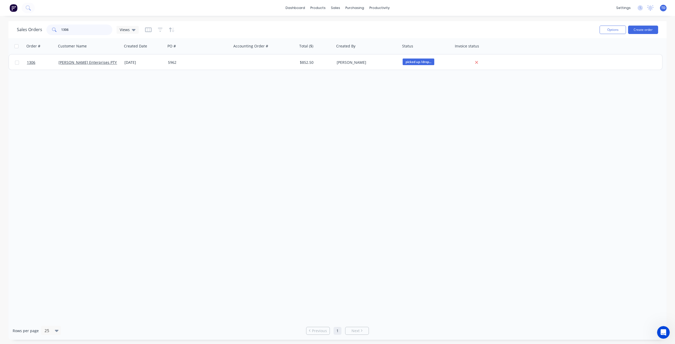
click at [42, 25] on div "Sales Orders 1306 Views" at bounding box center [78, 30] width 122 height 11
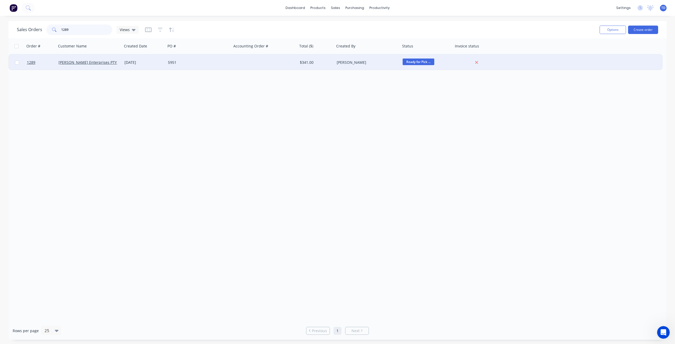
type input "1289"
click at [156, 60] on div "[DATE]" at bounding box center [143, 63] width 43 height 16
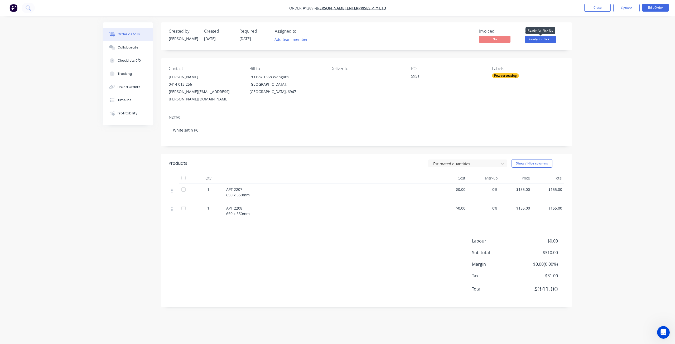
click at [541, 41] on span "Ready for Pick ..." at bounding box center [540, 39] width 32 height 7
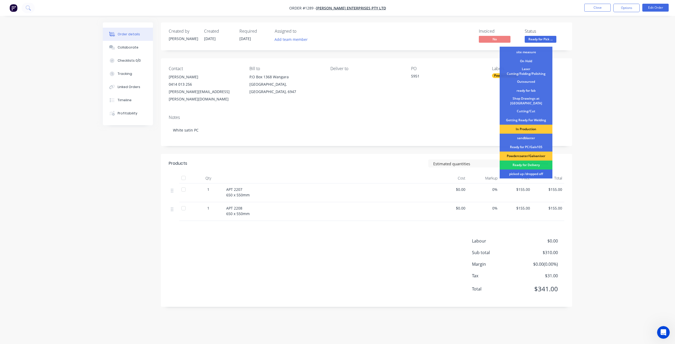
scroll to position [26, 0]
click at [516, 171] on div "picked up /dropped off" at bounding box center [525, 173] width 53 height 9
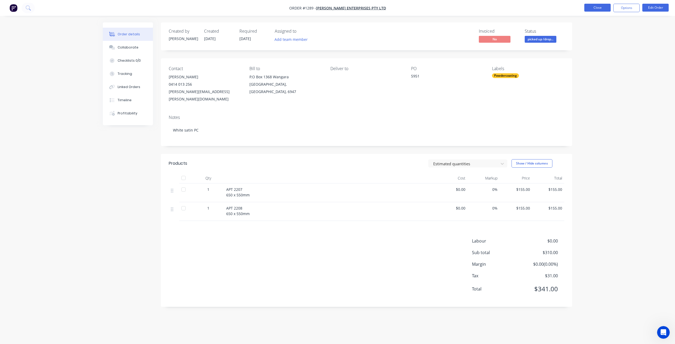
click at [597, 8] on button "Close" at bounding box center [597, 8] width 26 height 8
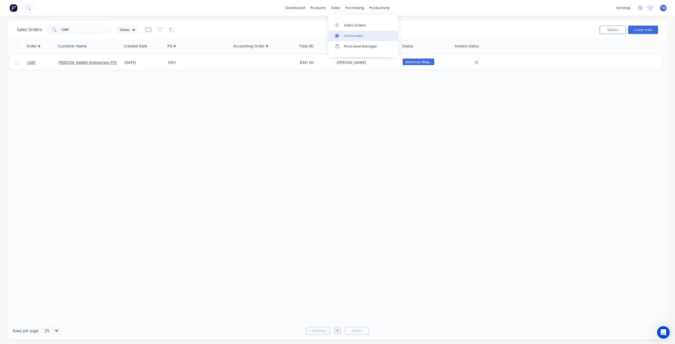
click at [341, 38] on div at bounding box center [338, 35] width 8 height 5
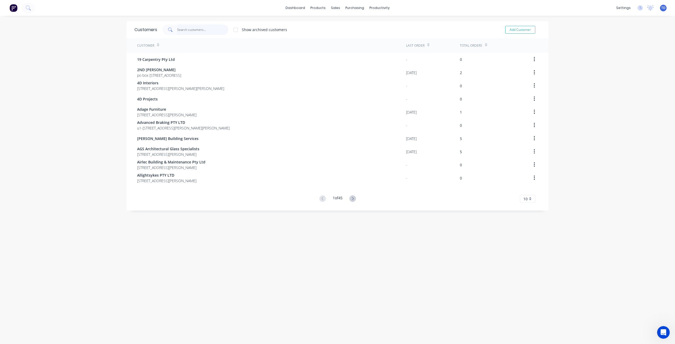
click at [191, 31] on input "text" at bounding box center [202, 30] width 51 height 11
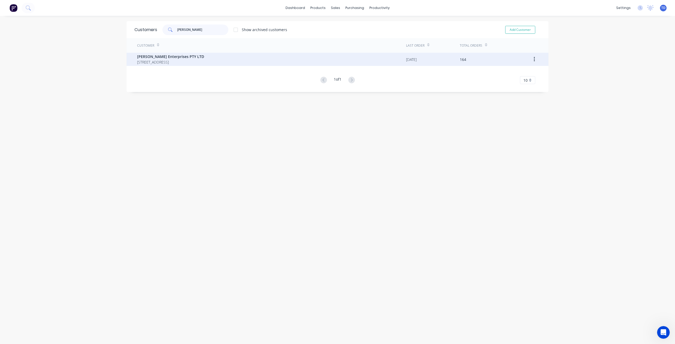
type input "jamel"
click at [187, 60] on span "P.O Box 1368 Wangara Western Australia Australia 6947" at bounding box center [170, 62] width 67 height 6
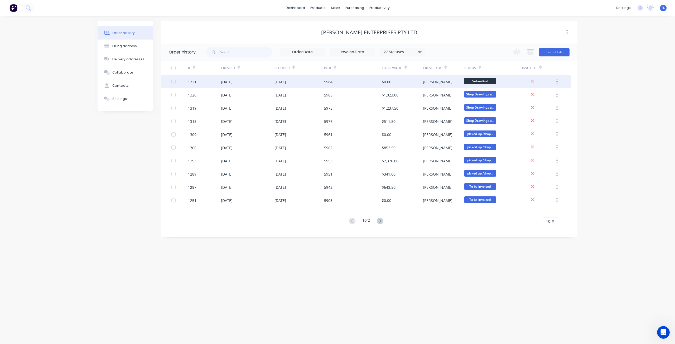
click at [312, 84] on div "[DATE]" at bounding box center [299, 81] width 50 height 13
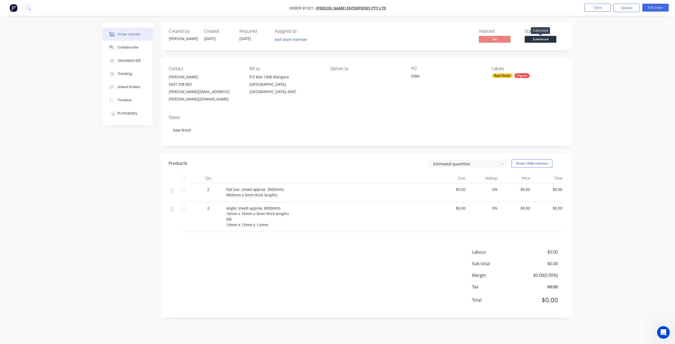
click at [543, 38] on span "Submitted" at bounding box center [540, 39] width 32 height 7
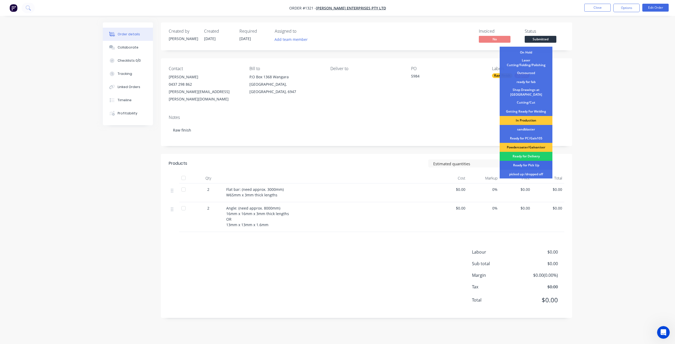
scroll to position [26, 0]
click at [520, 161] on div "Ready for Pick Up" at bounding box center [525, 164] width 53 height 9
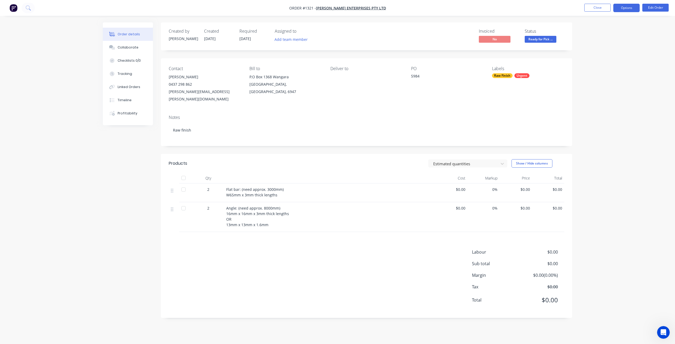
click at [624, 9] on button "Options" at bounding box center [626, 8] width 26 height 8
click at [598, 75] on div "Delivery Docket" at bounding box center [610, 74] width 48 height 8
click at [595, 53] on div "Without pricing" at bounding box center [610, 53] width 48 height 8
click at [571, 46] on div "Created by Chris Created 22/09/25 Required 25/09/25 Assigned to Add team member…" at bounding box center [366, 36] width 411 height 28
click at [657, 9] on button "Edit Order" at bounding box center [655, 8] width 26 height 8
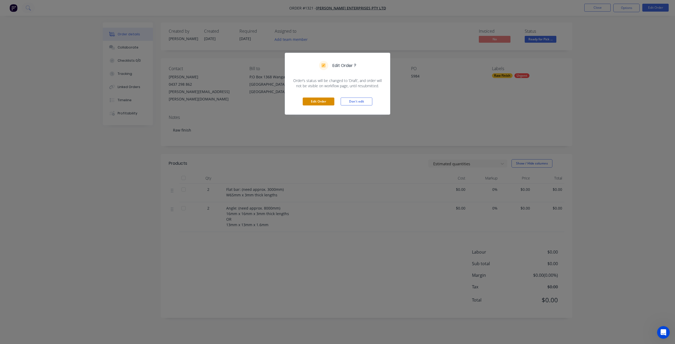
click at [320, 99] on button "Edit Order" at bounding box center [319, 102] width 32 height 8
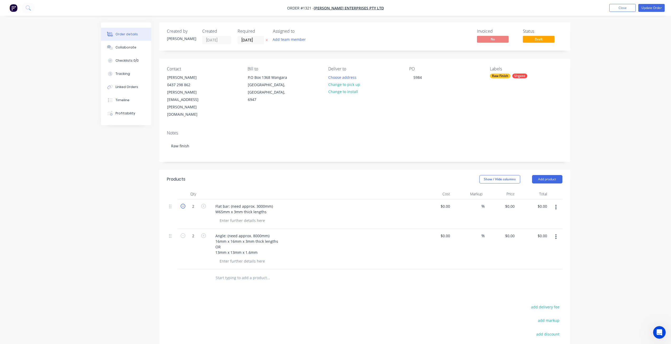
click at [183, 204] on icon "button" at bounding box center [183, 206] width 5 height 5
type input "1"
click at [183, 233] on icon "button" at bounding box center [183, 235] width 5 height 5
type input "1"
drag, startPoint x: 267, startPoint y: 191, endPoint x: 218, endPoint y: 181, distance: 50.2
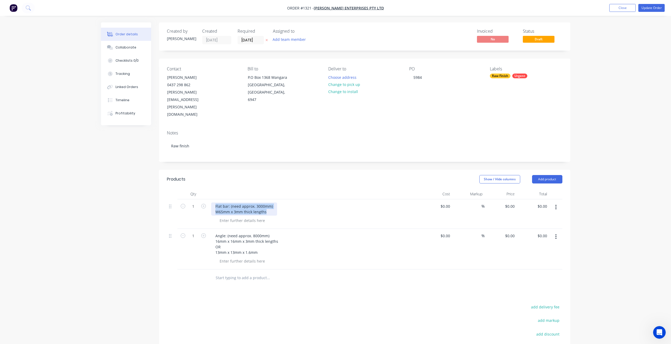
click at [210, 199] on div "Flat bar: (need approx. 3000mm) W65mm x 3mm thick lengths" at bounding box center [314, 214] width 211 height 30
copy div "Flat bar: (need approx. 3000mm) W65mm x 3mm thick lengths"
drag, startPoint x: 261, startPoint y: 231, endPoint x: 211, endPoint y: 212, distance: 54.0
click at [211, 232] on div "Angle: (need approx. 8000mm) 16mm x 16mm x 3mm thick lengths OR 13mm x 13mm x 1…" at bounding box center [246, 244] width 71 height 24
copy div "Angle: (need approx. 8000mm) 16mm x 16mm x 3mm thick lengths OR 13mm x 13mm x 1…"
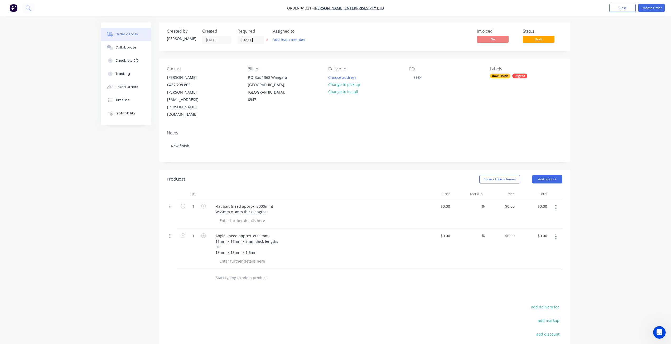
click at [632, 40] on div "Order details Collaborate Checklists 0/0 Tracking Linked Orders Timeline Profit…" at bounding box center [335, 210] width 671 height 421
click at [648, 9] on button "Update Order" at bounding box center [651, 8] width 26 height 8
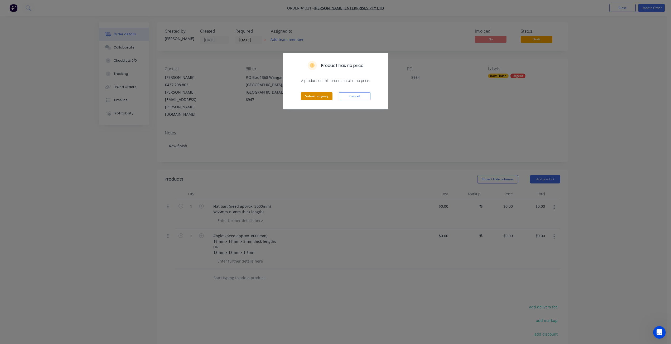
click at [312, 98] on button "Submit anyway" at bounding box center [317, 96] width 32 height 8
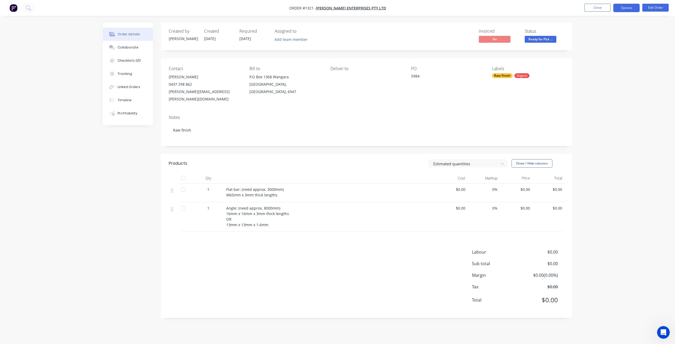
click at [629, 8] on button "Options" at bounding box center [626, 8] width 26 height 8
click at [606, 72] on div "Delivery Docket" at bounding box center [610, 74] width 48 height 8
click at [600, 53] on div "Without pricing" at bounding box center [610, 53] width 48 height 8
click at [574, 144] on div "Order details Collaborate Checklists 0/0 Tracking Linked Orders Timeline Profit…" at bounding box center [338, 173] width 480 height 303
click at [592, 6] on button "Close" at bounding box center [597, 8] width 26 height 8
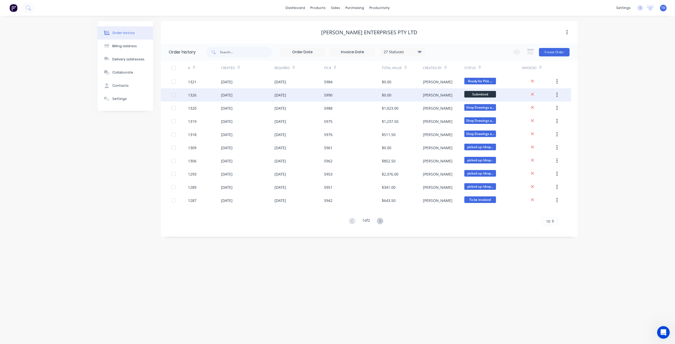
click at [328, 95] on div "5990" at bounding box center [328, 95] width 8 height 6
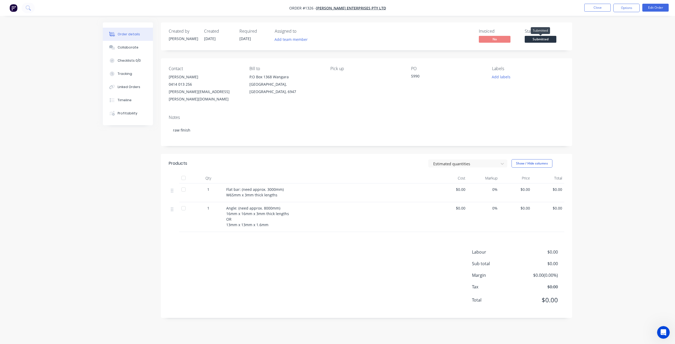
drag, startPoint x: 531, startPoint y: 40, endPoint x: 533, endPoint y: 45, distance: 5.0
click at [532, 40] on span "Submitted" at bounding box center [540, 39] width 32 height 7
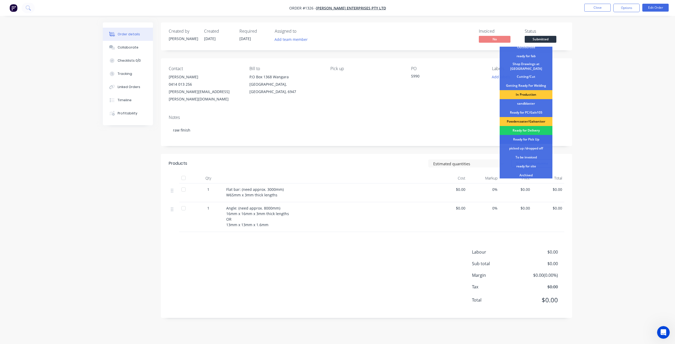
scroll to position [52, 0]
click at [524, 138] on div "Ready for Pick Up" at bounding box center [525, 138] width 53 height 9
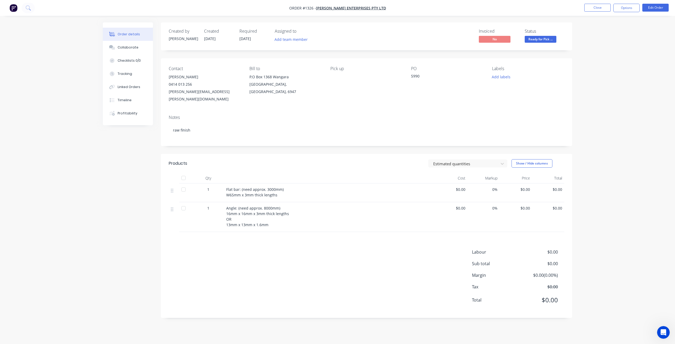
drag, startPoint x: 622, startPoint y: 9, endPoint x: 619, endPoint y: 12, distance: 4.1
click at [621, 9] on button "Options" at bounding box center [626, 8] width 26 height 8
click at [596, 63] on div "Work Order" at bounding box center [610, 64] width 48 height 8
click at [597, 54] on div "Without pricing" at bounding box center [610, 53] width 48 height 8
click at [599, 7] on button "Close" at bounding box center [597, 8] width 26 height 8
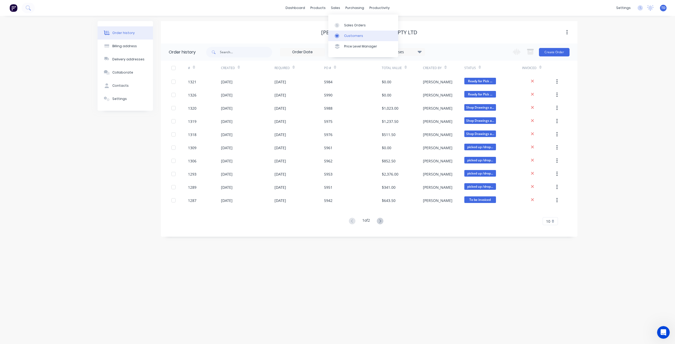
click at [340, 34] on div at bounding box center [338, 35] width 8 height 5
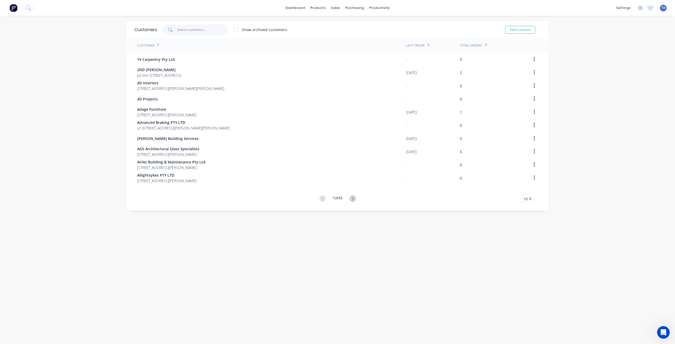
click at [188, 29] on input "text" at bounding box center [202, 30] width 51 height 11
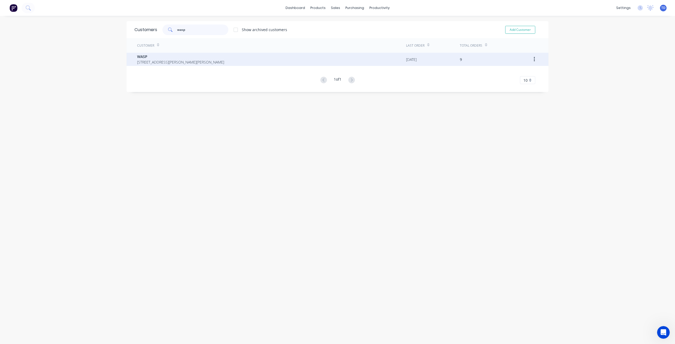
type input "wasp"
click at [201, 58] on span "WASP" at bounding box center [180, 57] width 87 height 6
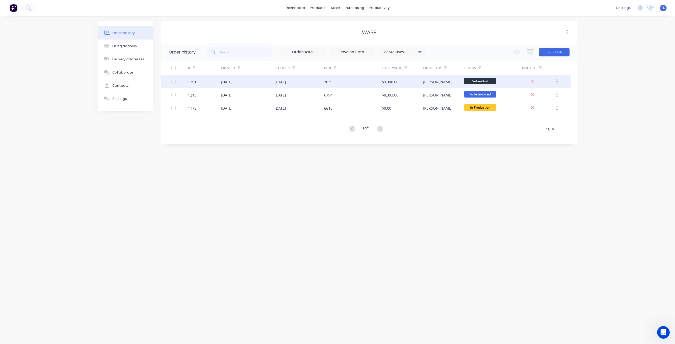
click at [340, 81] on div "7039" at bounding box center [353, 81] width 58 height 13
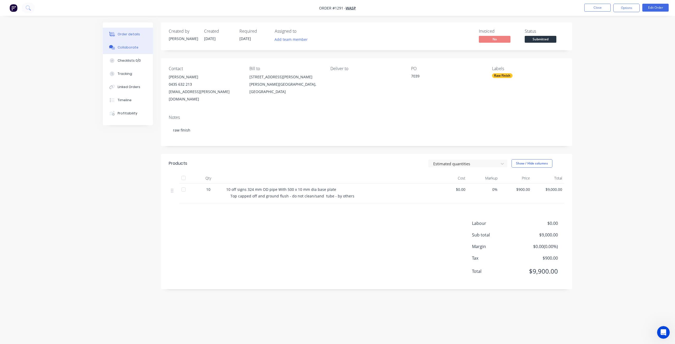
click at [133, 46] on div "Collaborate" at bounding box center [128, 47] width 21 height 5
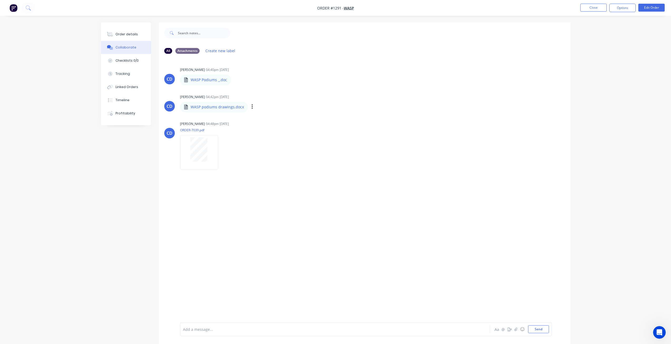
click at [252, 108] on div "Labels Download Delete" at bounding box center [279, 107] width 59 height 8
click at [251, 108] on icon "button" at bounding box center [252, 107] width 2 height 6
click at [273, 122] on button "Download" at bounding box center [286, 121] width 59 height 12
click at [123, 32] on div "Order details" at bounding box center [126, 34] width 22 height 5
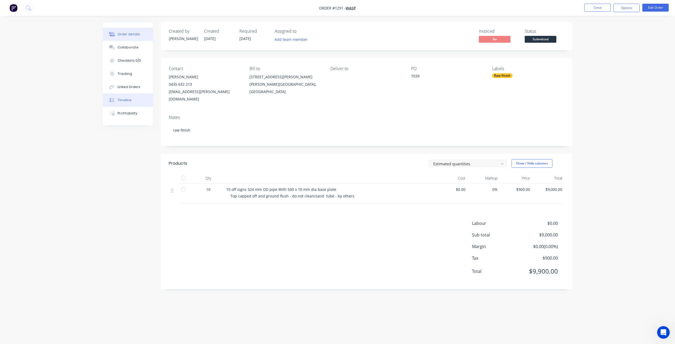
click at [141, 103] on button "Timeline" at bounding box center [128, 100] width 50 height 13
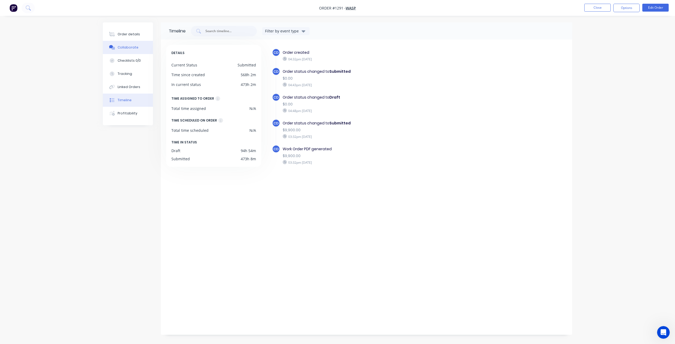
click at [126, 48] on div "Collaborate" at bounding box center [128, 47] width 21 height 5
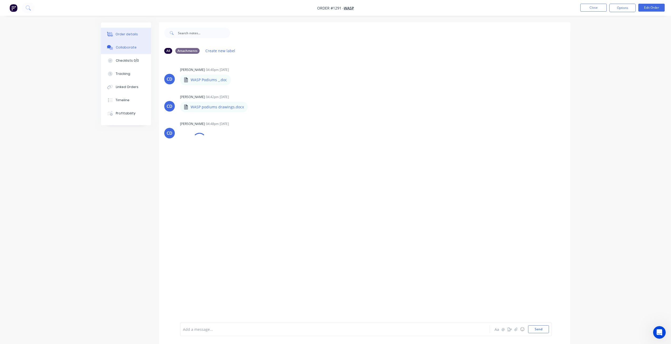
click at [130, 32] on button "Order details" at bounding box center [126, 34] width 50 height 13
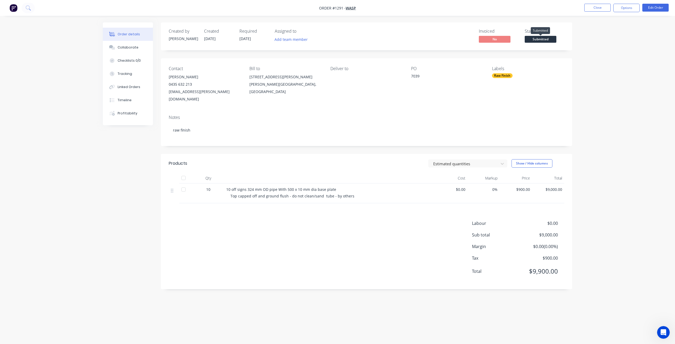
click at [538, 39] on span "Submitted" at bounding box center [540, 39] width 32 height 7
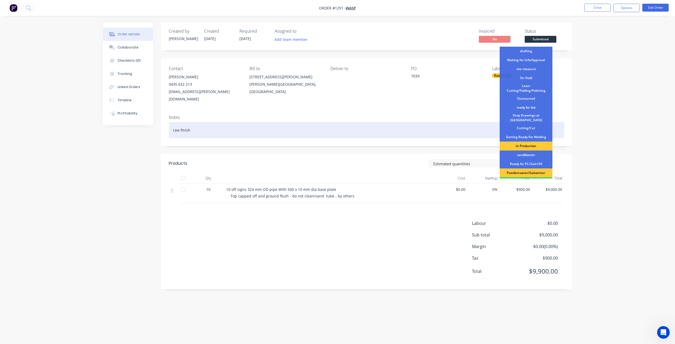
click at [526, 119] on div "Shop Drawings at Cutter" at bounding box center [525, 118] width 53 height 12
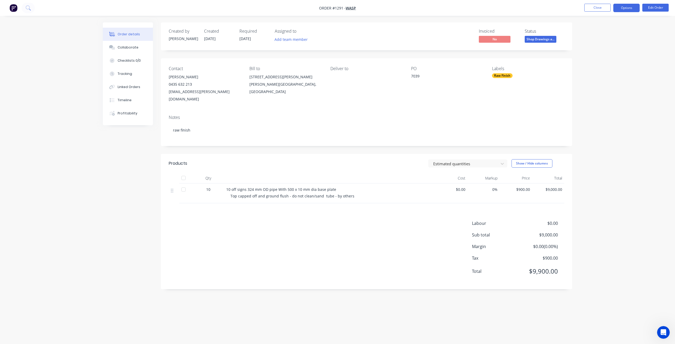
click at [627, 9] on button "Options" at bounding box center [626, 8] width 26 height 8
drag, startPoint x: 566, startPoint y: 75, endPoint x: 568, endPoint y: 72, distance: 3.7
click at [566, 75] on div "Contact Lauren Hooper 0435 632 213 lauren.hooper@wasponline.com.au Bill to 3/15…" at bounding box center [366, 84] width 411 height 52
click at [598, 11] on button "Close" at bounding box center [597, 8] width 26 height 8
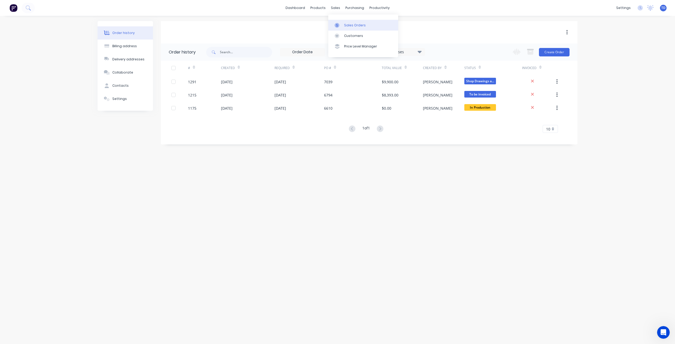
click at [342, 25] on div at bounding box center [338, 25] width 8 height 5
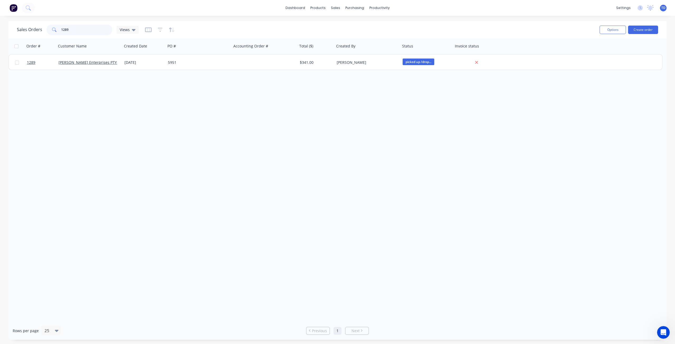
drag, startPoint x: 72, startPoint y: 28, endPoint x: 12, endPoint y: 24, distance: 60.2
click at [12, 24] on div "Sales Orders 1289 Views Options Create order" at bounding box center [337, 29] width 658 height 17
drag, startPoint x: 74, startPoint y: 30, endPoint x: 27, endPoint y: 28, distance: 47.2
click at [27, 28] on div "Sales Orders 1218 Views" at bounding box center [78, 30] width 122 height 11
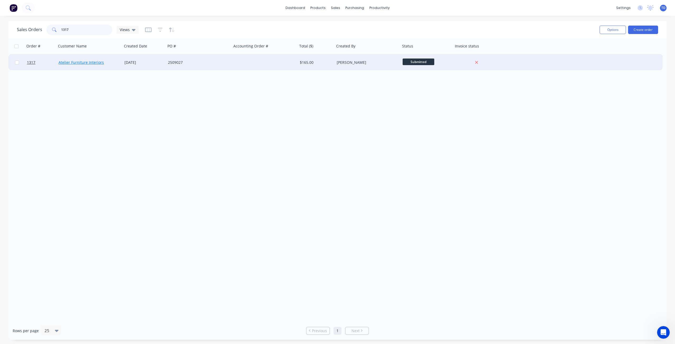
type input "1317"
click at [92, 63] on link "Atelier Furniture Interiors" at bounding box center [81, 62] width 45 height 5
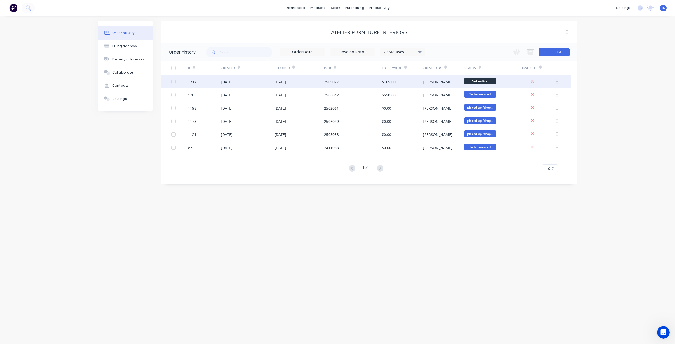
click at [244, 79] on div "[DATE]" at bounding box center [247, 81] width 53 height 13
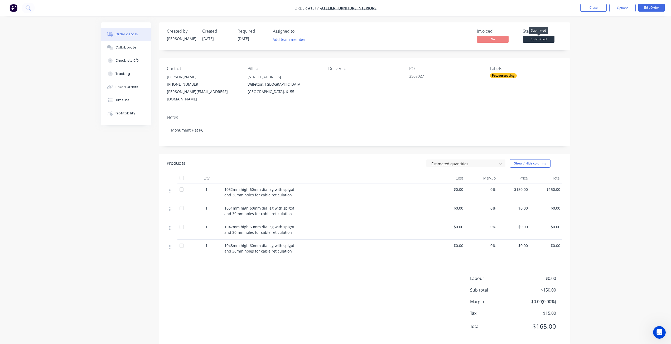
click at [549, 37] on span "Submitted" at bounding box center [539, 39] width 32 height 7
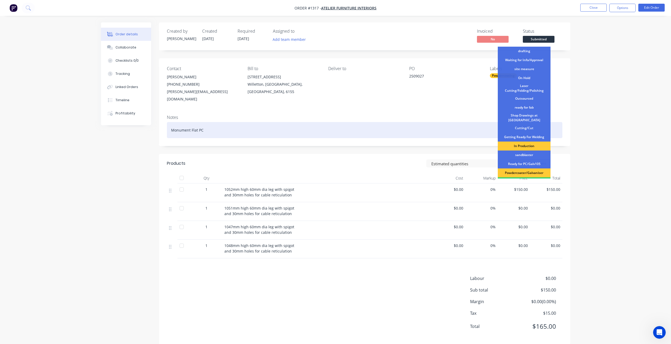
click at [527, 118] on div "Shop Drawings at Cutter" at bounding box center [524, 118] width 53 height 12
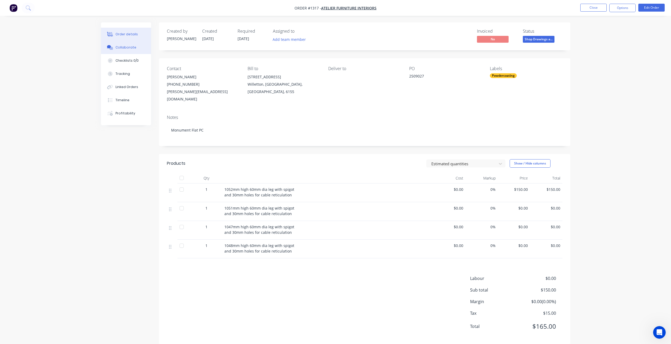
click at [133, 49] on div "Collaborate" at bounding box center [125, 47] width 21 height 5
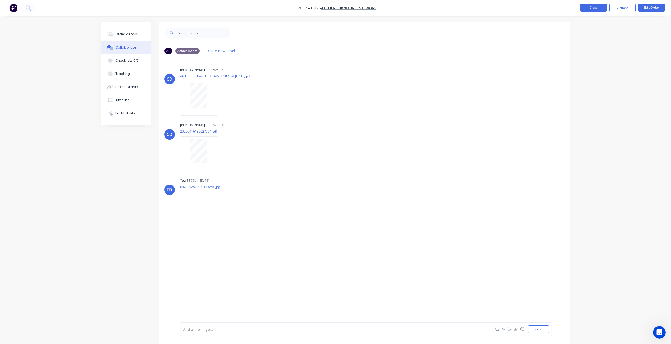
click at [590, 9] on button "Close" at bounding box center [593, 8] width 26 height 8
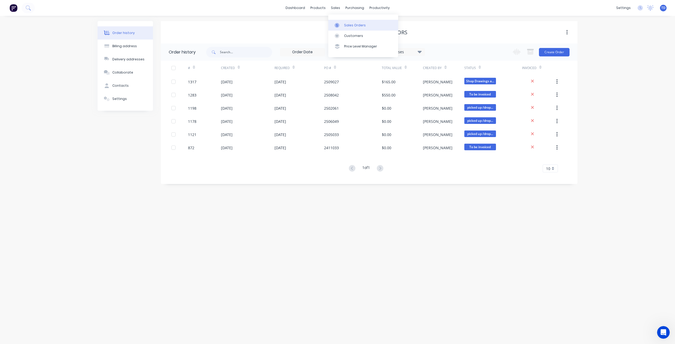
click at [348, 28] on link "Sales Orders" at bounding box center [363, 25] width 70 height 11
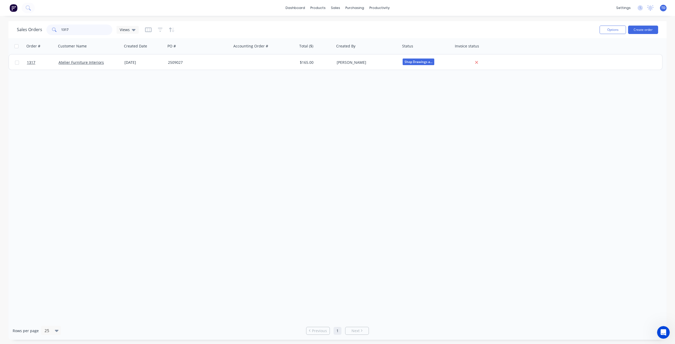
drag, startPoint x: 76, startPoint y: 29, endPoint x: 26, endPoint y: 27, distance: 50.1
click at [27, 28] on div "Sales Orders 1317 Views" at bounding box center [78, 30] width 122 height 11
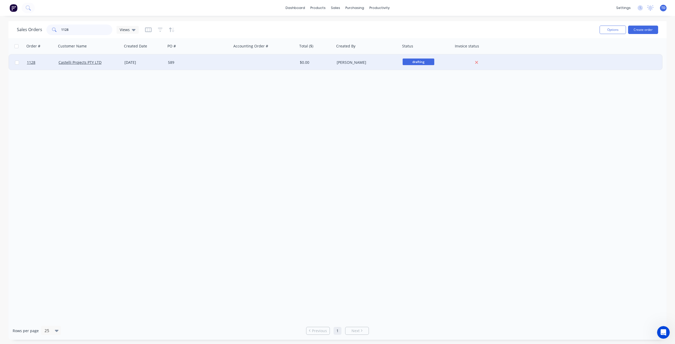
type input "1128"
click at [110, 64] on div "Castelli Projects PTY LTD" at bounding box center [88, 62] width 59 height 5
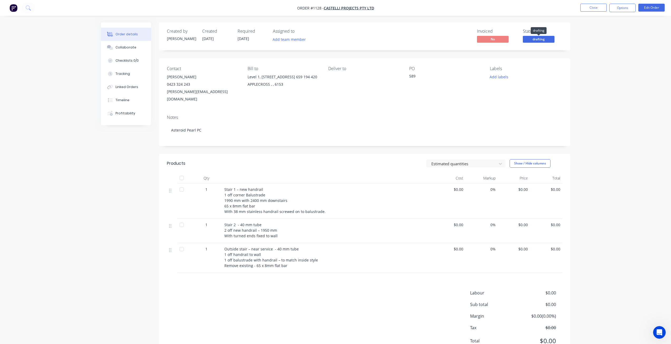
click at [548, 40] on span "drafting" at bounding box center [539, 39] width 32 height 7
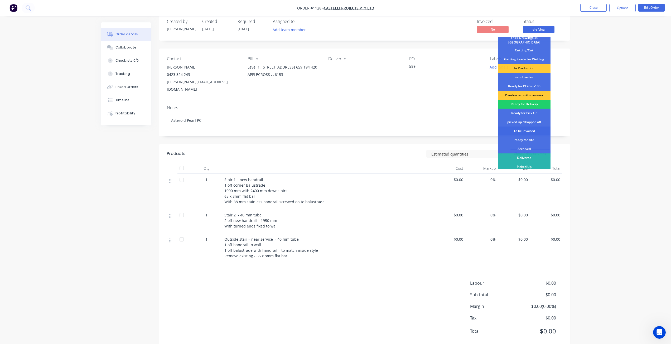
scroll to position [10, 0]
click at [522, 126] on div "To be invoiced" at bounding box center [524, 130] width 53 height 9
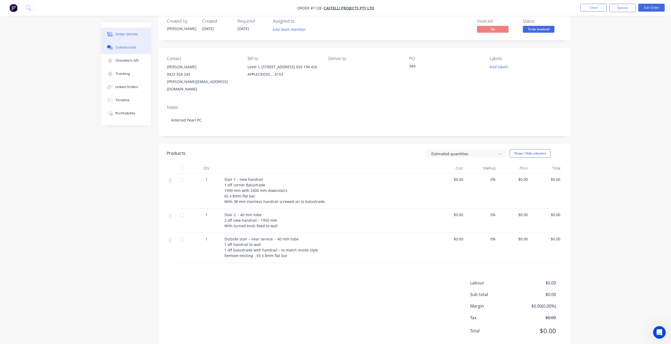
click at [126, 47] on div "Collaborate" at bounding box center [125, 47] width 21 height 5
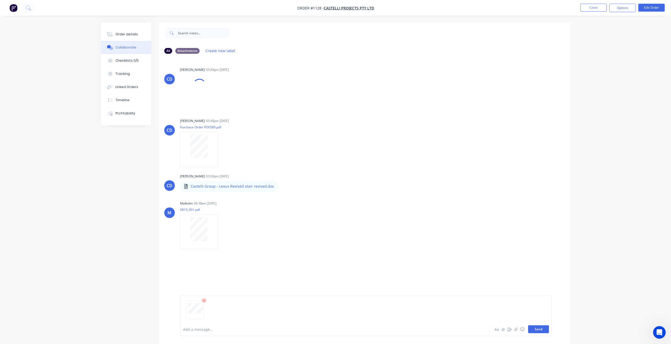
click at [537, 330] on button "Send" at bounding box center [538, 329] width 21 height 8
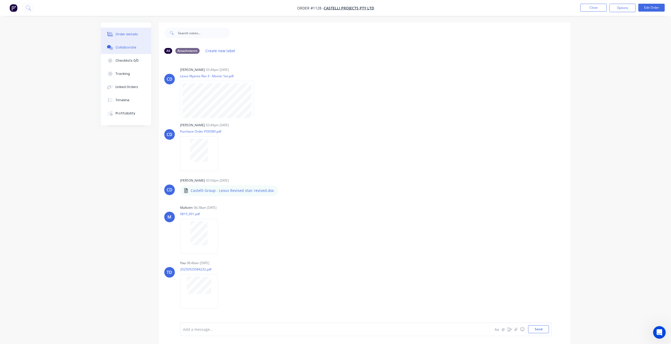
click at [126, 34] on div "Order details" at bounding box center [126, 34] width 22 height 5
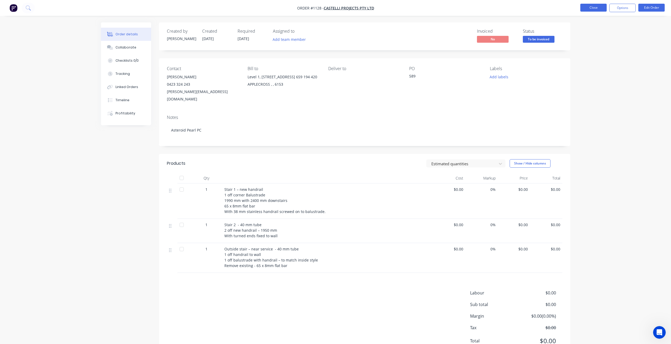
click at [585, 8] on button "Close" at bounding box center [593, 8] width 26 height 8
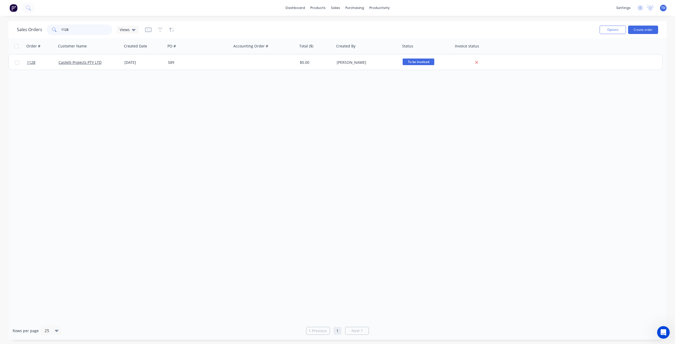
drag, startPoint x: 34, startPoint y: 28, endPoint x: -1, endPoint y: 26, distance: 35.1
click at [0, 26] on html "dashboard products sales purchasing productivity dashboard products Product Cat…" at bounding box center [337, 172] width 675 height 344
type input "1289"
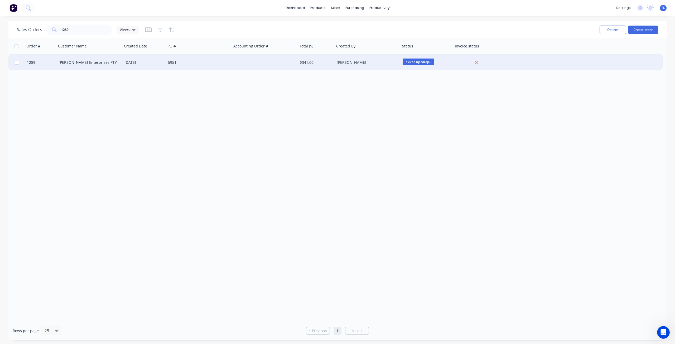
click at [186, 62] on div "5951" at bounding box center [197, 62] width 59 height 5
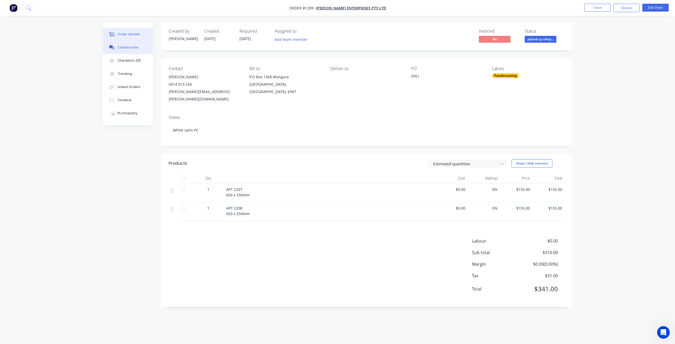
drag, startPoint x: 127, startPoint y: 45, endPoint x: 124, endPoint y: 48, distance: 4.3
click at [127, 45] on button "Collaborate" at bounding box center [128, 47] width 50 height 13
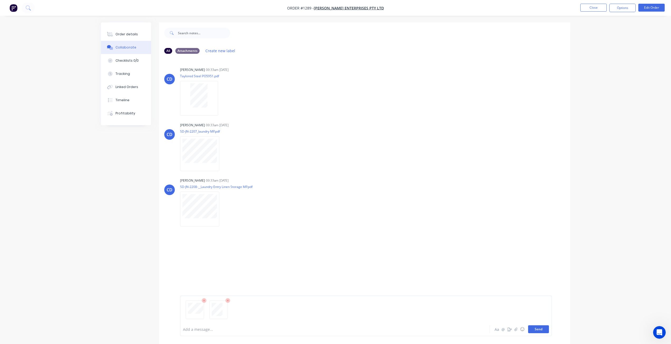
click at [539, 327] on button "Send" at bounding box center [538, 329] width 21 height 8
click at [121, 34] on div "Order details" at bounding box center [126, 34] width 22 height 5
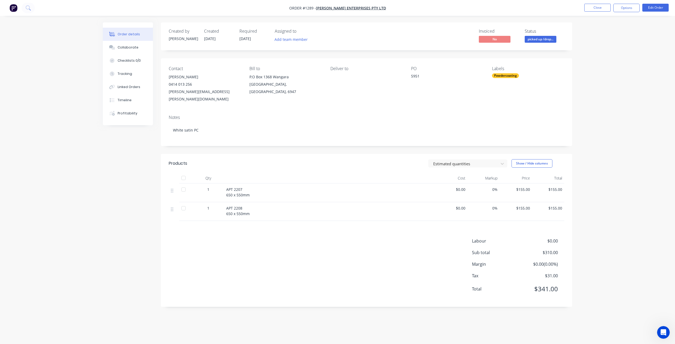
click at [544, 39] on span "picked up /drop..." at bounding box center [540, 39] width 32 height 7
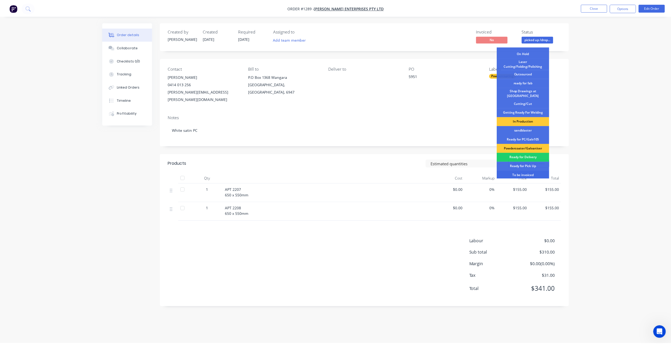
scroll to position [68, 0]
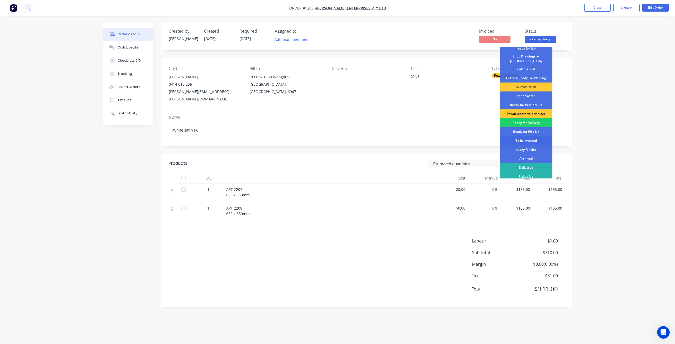
click at [527, 139] on div "To be invoiced" at bounding box center [525, 140] width 53 height 9
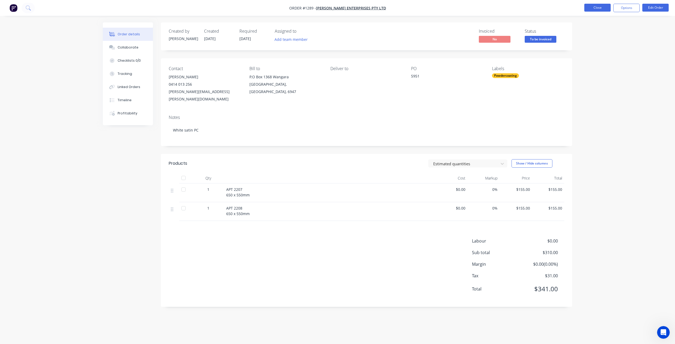
click at [593, 11] on button "Close" at bounding box center [597, 8] width 26 height 8
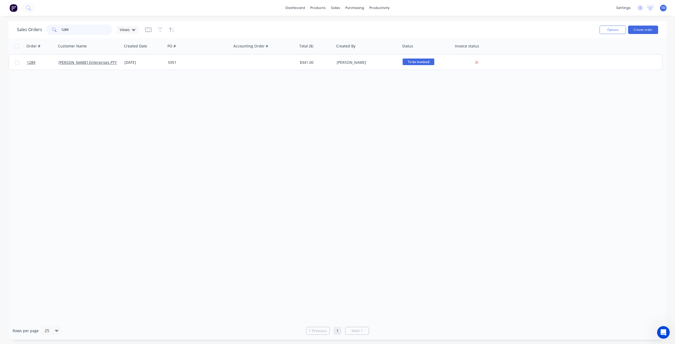
drag, startPoint x: 56, startPoint y: 26, endPoint x: 44, endPoint y: 27, distance: 11.9
click at [36, 27] on div "Sales Orders 1289 Views" at bounding box center [78, 30] width 122 height 11
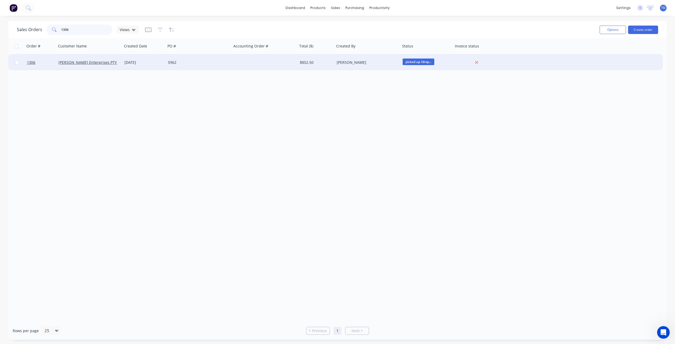
type input "1306"
click at [167, 65] on div "5962" at bounding box center [199, 63] width 66 height 16
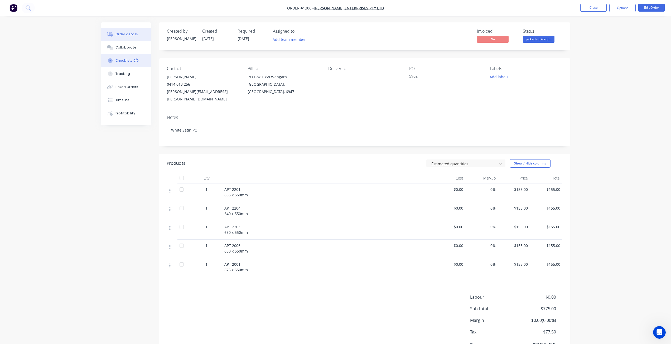
drag, startPoint x: 128, startPoint y: 49, endPoint x: 131, endPoint y: 60, distance: 11.9
click at [128, 49] on div "Collaborate" at bounding box center [125, 47] width 21 height 5
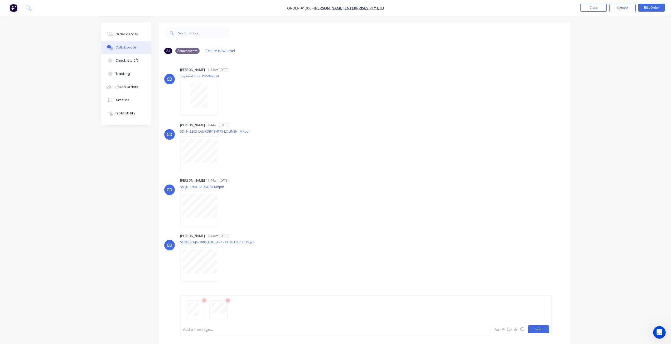
click at [537, 328] on button "Send" at bounding box center [538, 329] width 21 height 8
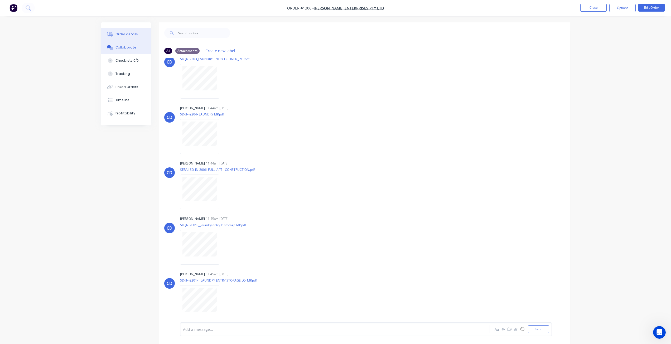
click at [127, 31] on button "Order details" at bounding box center [126, 34] width 50 height 13
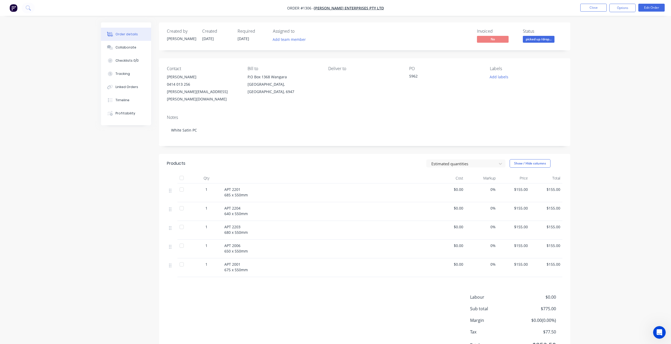
click at [539, 42] on span "picked up /drop..." at bounding box center [539, 39] width 32 height 7
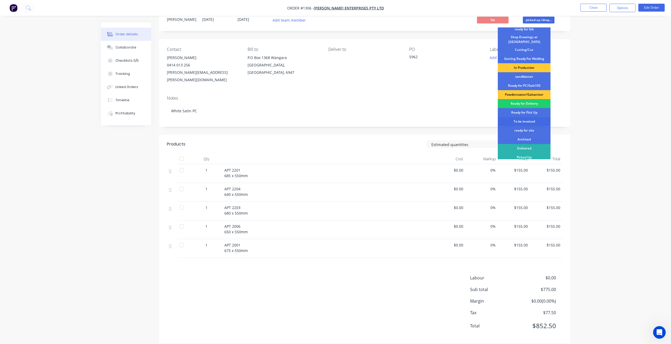
scroll to position [20, 0]
click at [518, 120] on div "To be invoiced" at bounding box center [524, 121] width 53 height 9
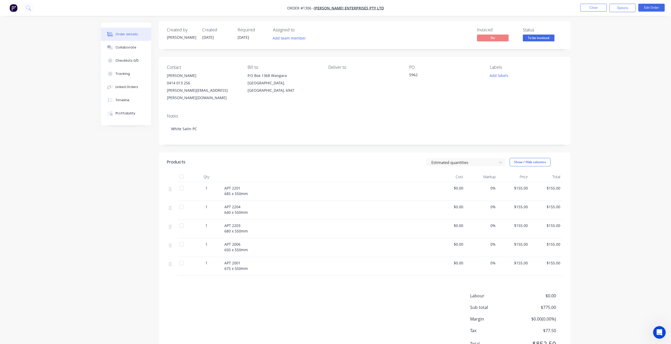
scroll to position [0, 0]
click at [600, 9] on button "Close" at bounding box center [593, 8] width 26 height 8
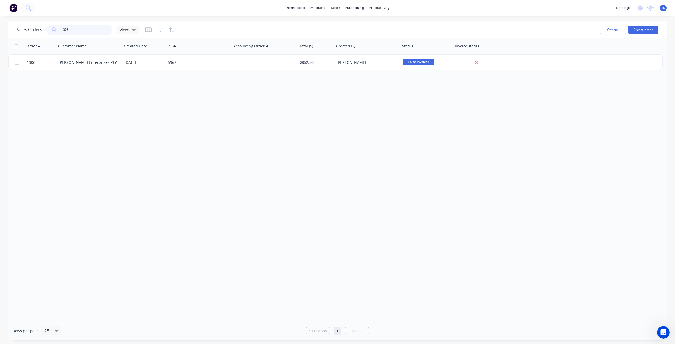
drag, startPoint x: 77, startPoint y: 30, endPoint x: 45, endPoint y: 27, distance: 32.3
click at [45, 27] on div "Sales Orders 1306 Views" at bounding box center [78, 30] width 122 height 11
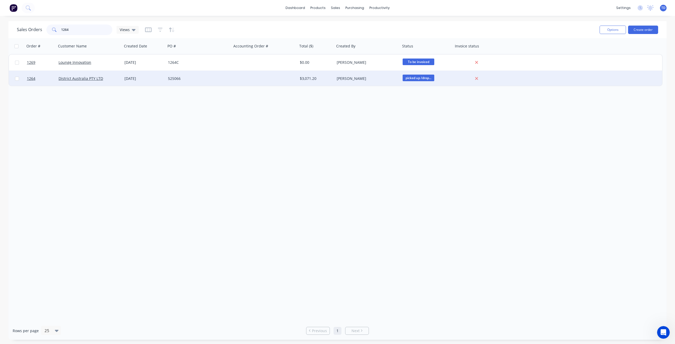
type input "1264"
click at [131, 81] on div "16 Aug 2025" at bounding box center [143, 78] width 39 height 5
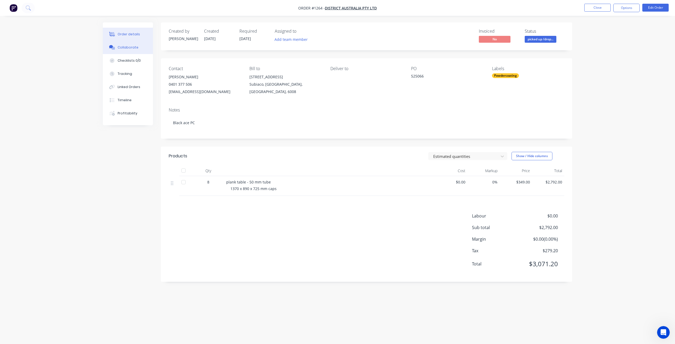
drag, startPoint x: 126, startPoint y: 42, endPoint x: 126, endPoint y: 46, distance: 4.8
click at [126, 43] on button "Collaborate" at bounding box center [128, 47] width 50 height 13
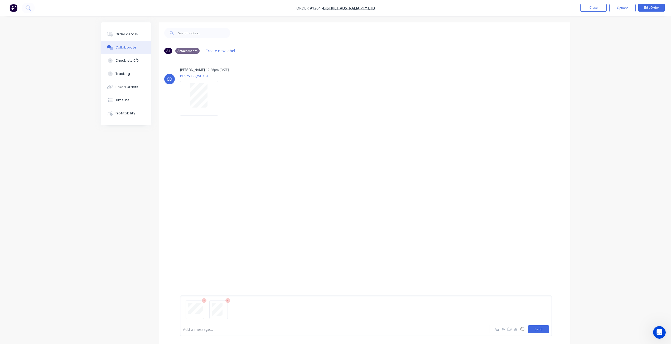
click at [540, 329] on button "Send" at bounding box center [538, 329] width 21 height 8
click at [127, 35] on div "Order details" at bounding box center [126, 34] width 22 height 5
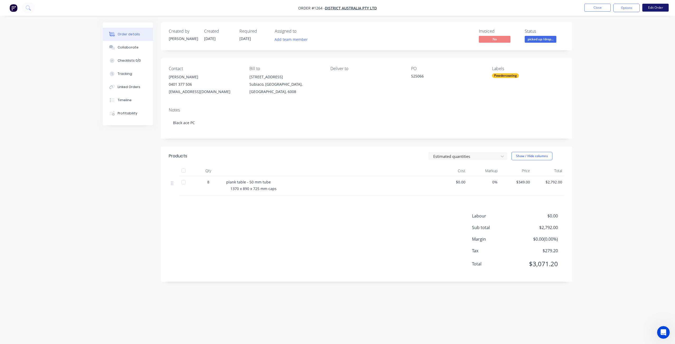
click at [660, 11] on button "Edit Order" at bounding box center [655, 8] width 26 height 8
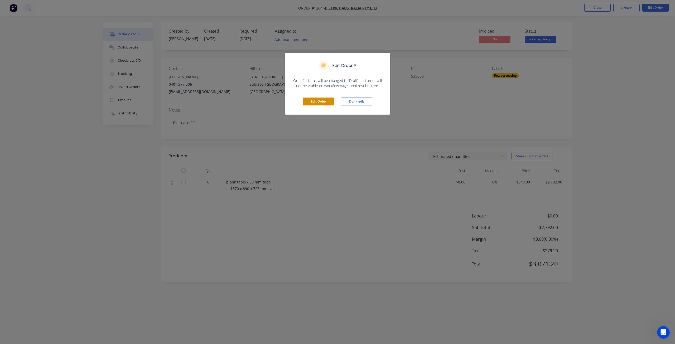
click at [314, 103] on button "Edit Order" at bounding box center [319, 102] width 32 height 8
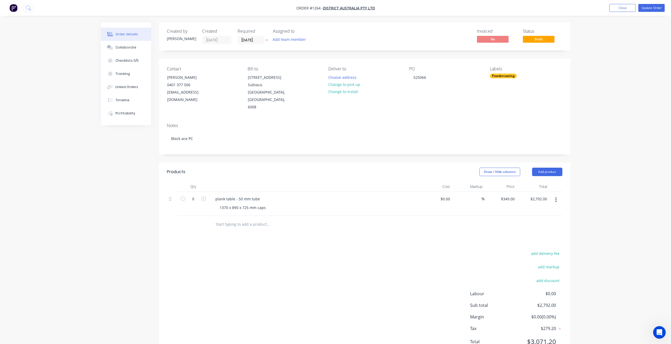
click at [511, 76] on div "Powdercoating" at bounding box center [503, 76] width 27 height 5
click at [499, 112] on div at bounding box center [499, 111] width 11 height 11
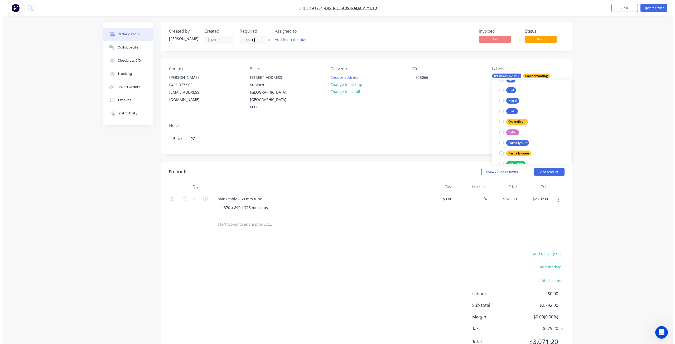
scroll to position [11, 0]
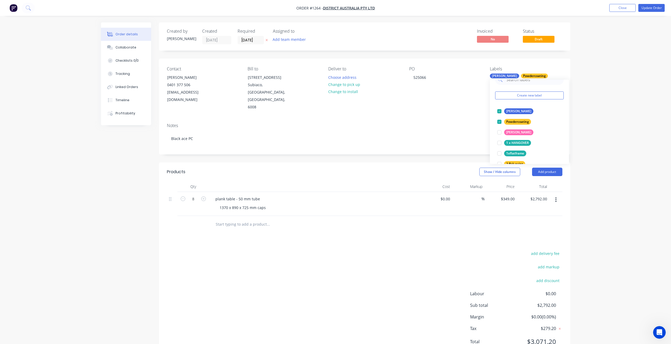
click at [610, 69] on div "Order details Collaborate Checklists 0/0 Tracking Linked Orders Timeline Profit…" at bounding box center [335, 183] width 671 height 367
click at [544, 168] on button "Add product" at bounding box center [547, 172] width 30 height 8
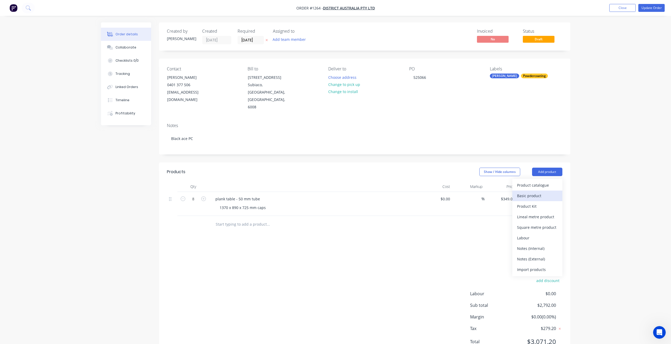
click at [538, 192] on div "Basic product" at bounding box center [537, 196] width 41 height 8
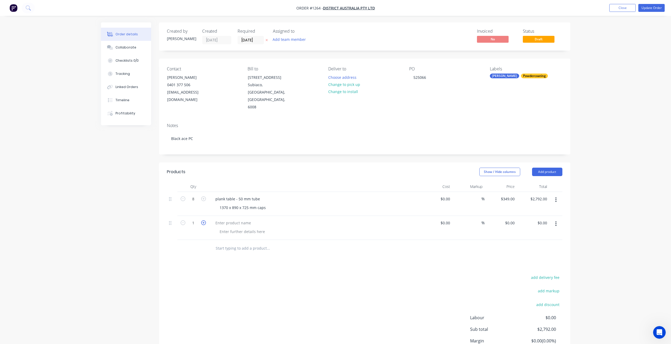
click at [204, 220] on icon "button" at bounding box center [203, 222] width 5 height 5
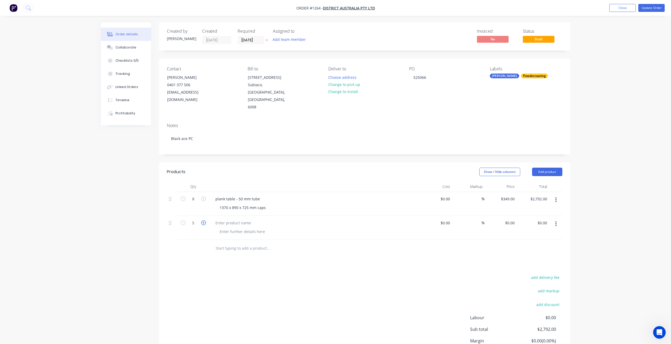
type input "6"
click at [220, 219] on div at bounding box center [233, 223] width 44 height 8
click at [617, 81] on div "Order details Collaborate Checklists 0/0 Tracking Linked Orders Timeline Profit…" at bounding box center [335, 195] width 671 height 391
click at [650, 4] on button "Update Order" at bounding box center [651, 8] width 26 height 8
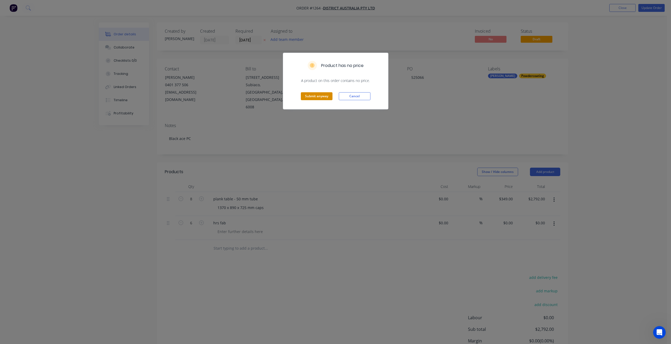
click at [314, 97] on button "Submit anyway" at bounding box center [317, 96] width 32 height 8
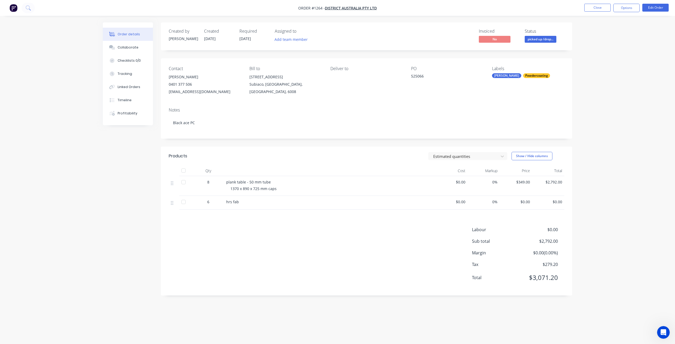
click at [533, 41] on span "picked up /drop..." at bounding box center [540, 39] width 32 height 7
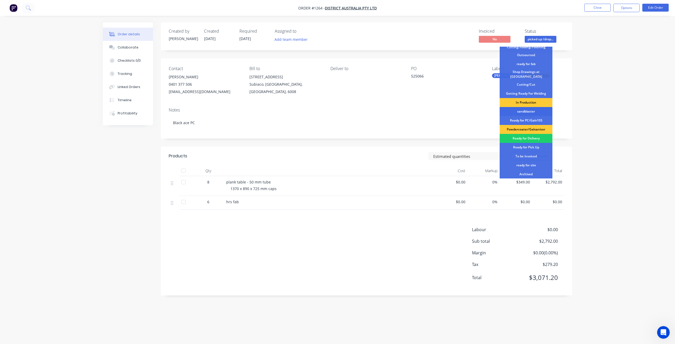
scroll to position [68, 0]
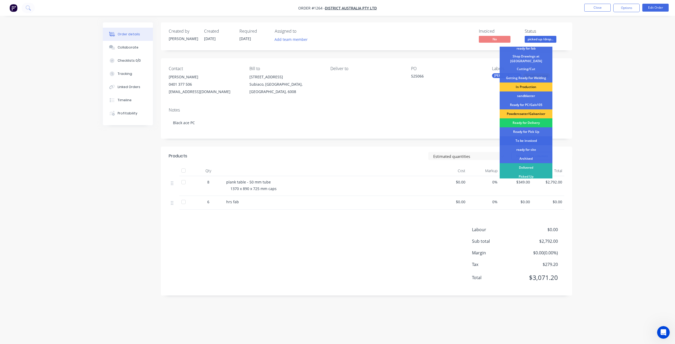
click at [523, 138] on div "To be invoiced" at bounding box center [525, 140] width 53 height 9
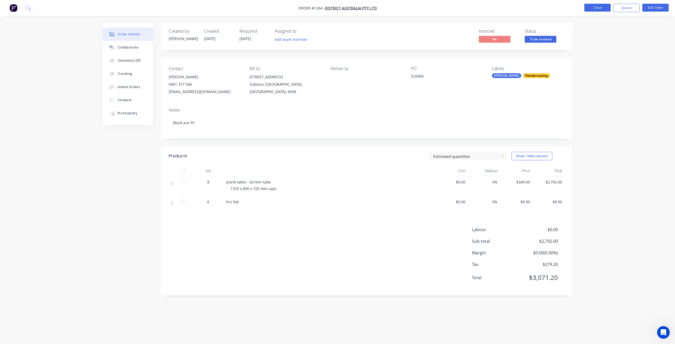
click at [591, 9] on button "Close" at bounding box center [597, 8] width 26 height 8
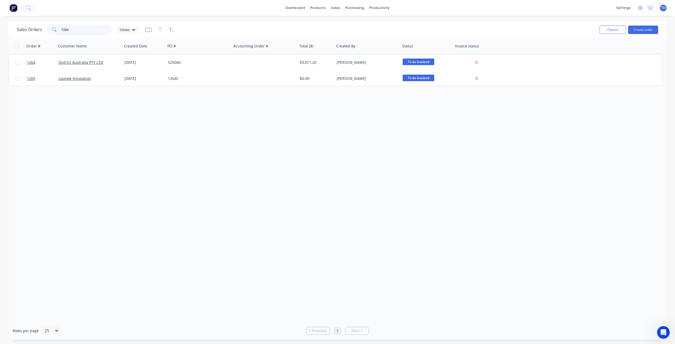
drag, startPoint x: 72, startPoint y: 28, endPoint x: 63, endPoint y: 26, distance: 9.1
click at [63, 26] on input "1264" at bounding box center [86, 30] width 51 height 11
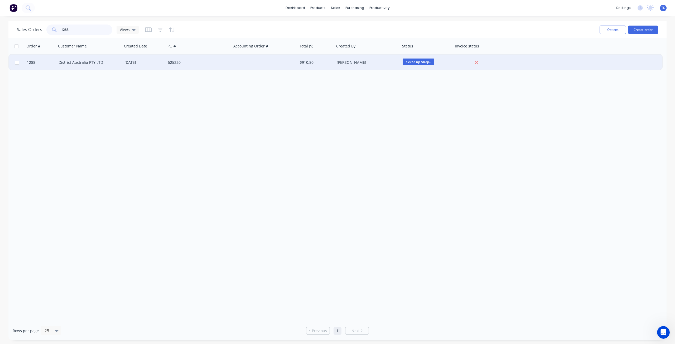
type input "1288"
click at [213, 62] on div "525220" at bounding box center [197, 62] width 59 height 5
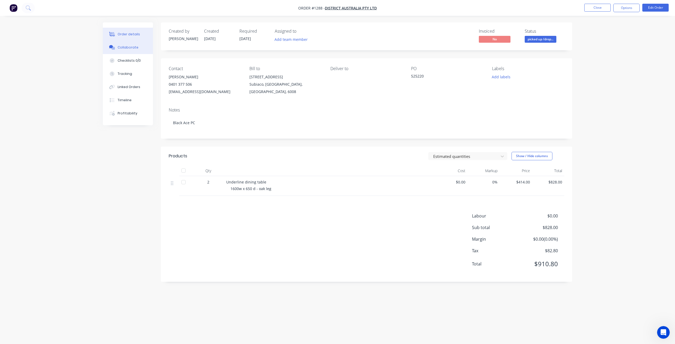
click at [137, 49] on button "Collaborate" at bounding box center [128, 47] width 50 height 13
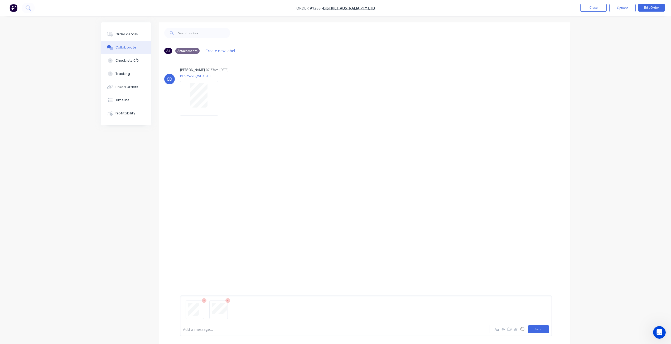
click at [536, 328] on button "Send" at bounding box center [538, 329] width 21 height 8
drag, startPoint x: 124, startPoint y: 32, endPoint x: 150, endPoint y: 38, distance: 26.0
click at [125, 32] on div "Order details" at bounding box center [126, 34] width 22 height 5
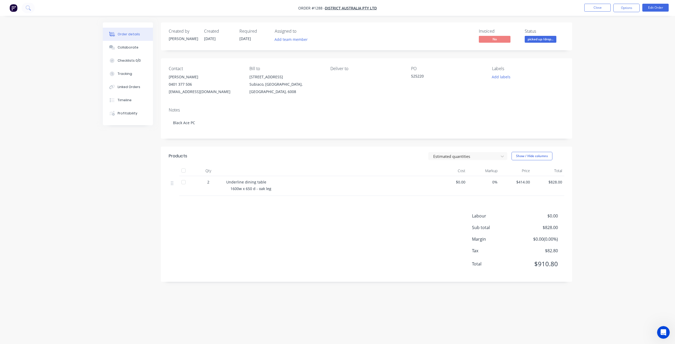
click at [537, 39] on span "picked up /drop..." at bounding box center [540, 39] width 32 height 7
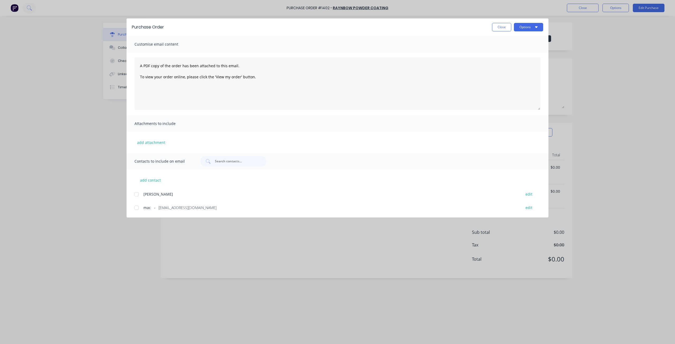
click at [493, 26] on button "Close" at bounding box center [501, 27] width 19 height 8
type textarea "x"
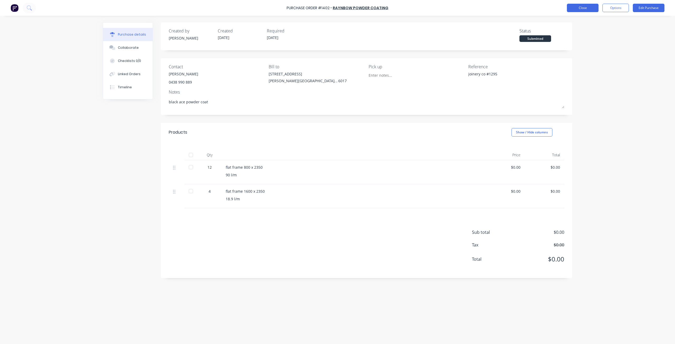
click at [575, 8] on button "Close" at bounding box center [583, 8] width 32 height 8
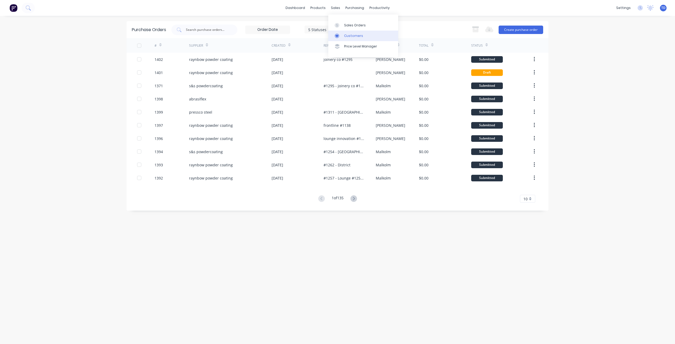
click at [341, 37] on div at bounding box center [338, 35] width 8 height 5
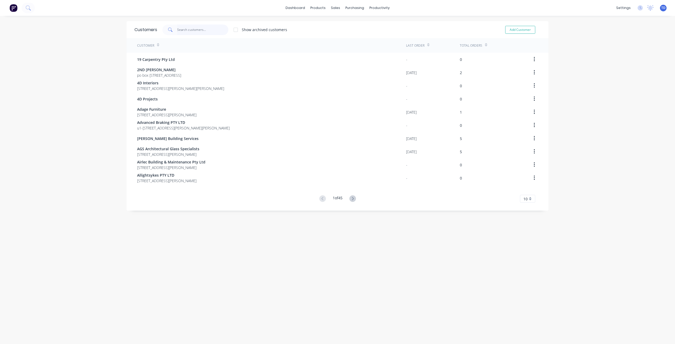
click at [186, 29] on input "text" at bounding box center [202, 30] width 51 height 11
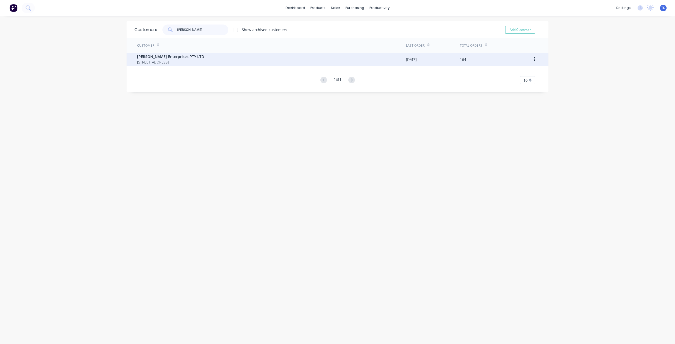
type input "jamel"
click at [204, 59] on span "[PERSON_NAME] Enterprises PTY LTD" at bounding box center [170, 57] width 67 height 6
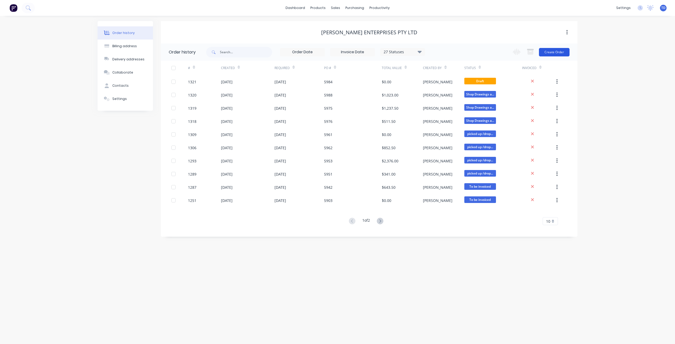
click at [549, 52] on button "Create Order" at bounding box center [554, 52] width 31 height 8
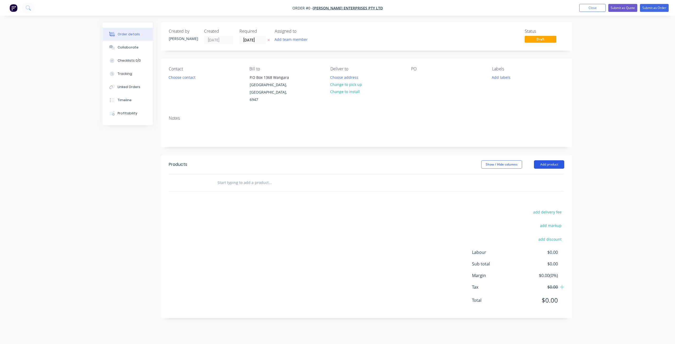
click at [550, 160] on button "Add product" at bounding box center [549, 164] width 30 height 8
click at [533, 184] on div "Basic product" at bounding box center [539, 188] width 41 height 8
click at [551, 160] on button "Add product" at bounding box center [547, 164] width 30 height 8
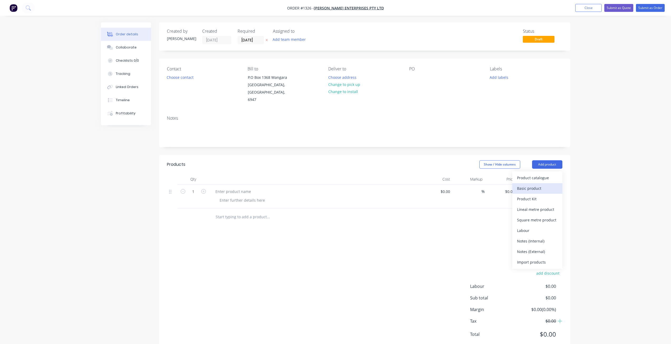
click at [536, 184] on div "Basic product" at bounding box center [537, 188] width 41 height 8
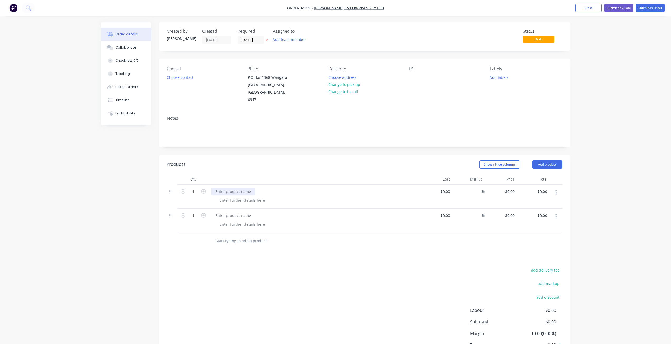
click at [226, 188] on div at bounding box center [233, 192] width 44 height 8
paste div
click at [240, 217] on div at bounding box center [233, 221] width 44 height 8
paste div
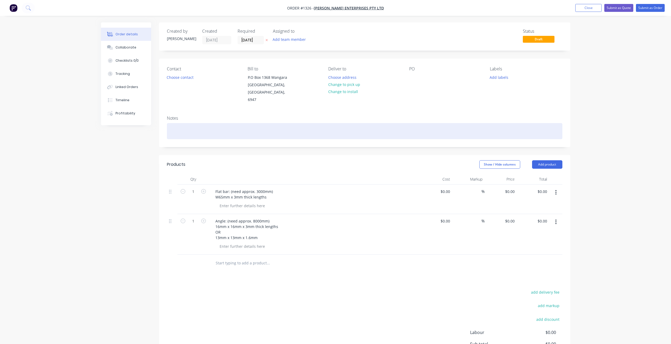
click at [176, 126] on div at bounding box center [364, 131] width 395 height 16
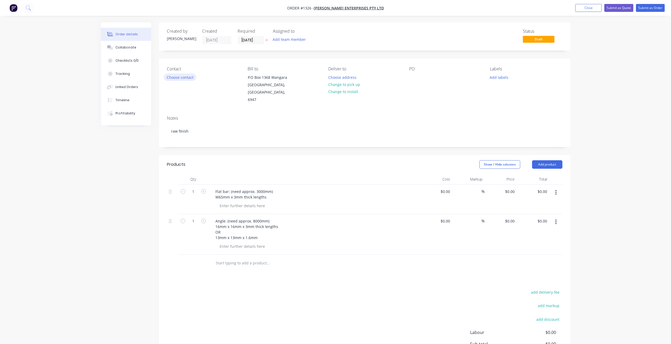
click at [192, 76] on button "Choose contact" at bounding box center [180, 77] width 32 height 7
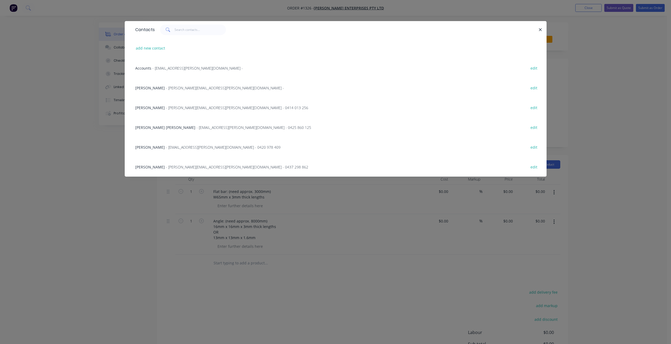
click at [166, 107] on span "- alex@jamel.com.au - 0414 013 256" at bounding box center [237, 107] width 142 height 5
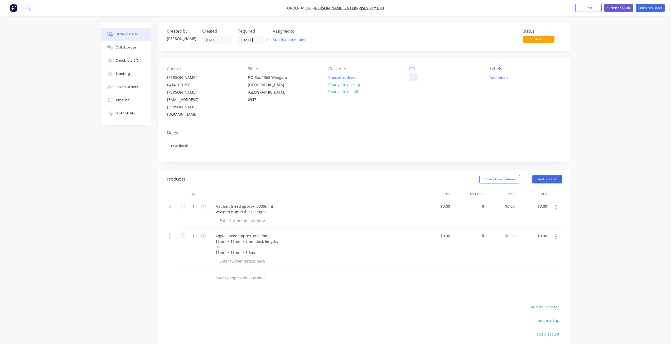
click at [414, 77] on div at bounding box center [413, 78] width 8 height 8
click at [258, 41] on input "[DATE]" at bounding box center [251, 40] width 26 height 8
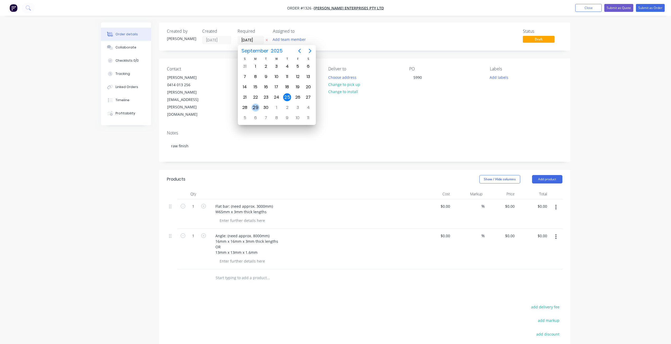
click at [254, 108] on div "29" at bounding box center [255, 108] width 8 height 8
type input "29/09/25"
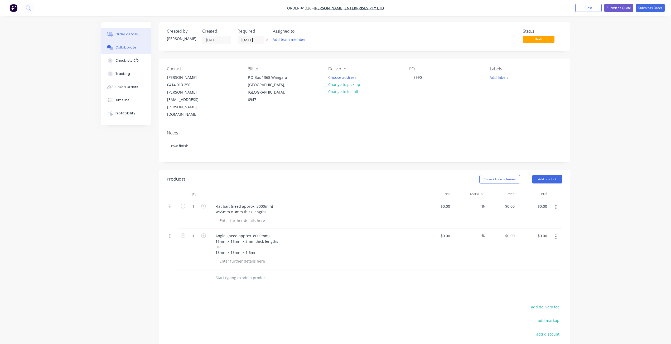
click at [122, 48] on div "Collaborate" at bounding box center [125, 47] width 21 height 5
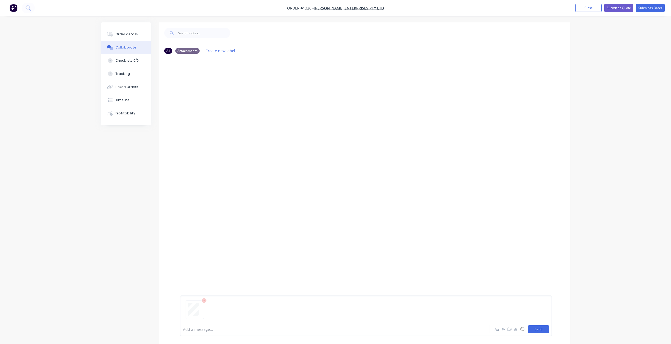
click at [539, 331] on button "Send" at bounding box center [538, 329] width 21 height 8
click at [131, 35] on div "Order details" at bounding box center [126, 34] width 22 height 5
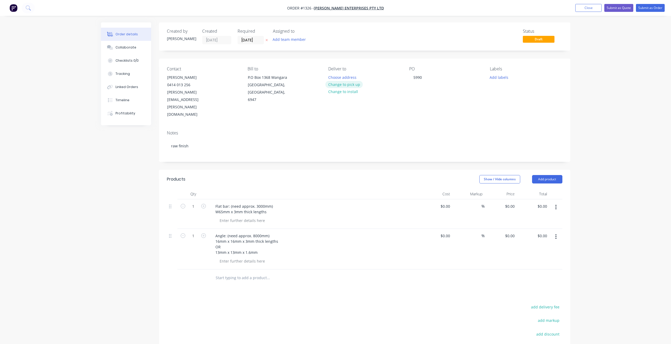
click at [351, 85] on button "Change to pick up" at bounding box center [343, 84] width 37 height 7
click at [651, 9] on button "Submit as Order" at bounding box center [650, 8] width 29 height 8
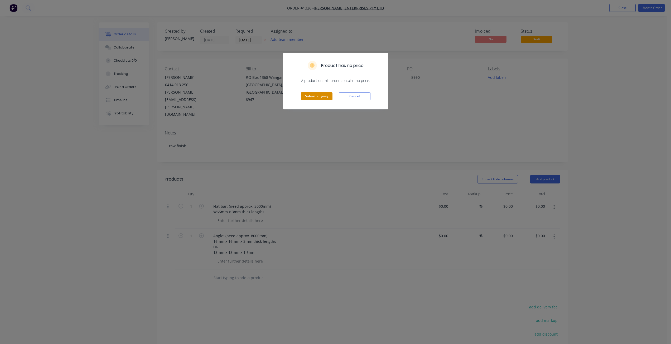
click at [322, 98] on button "Submit anyway" at bounding box center [317, 96] width 32 height 8
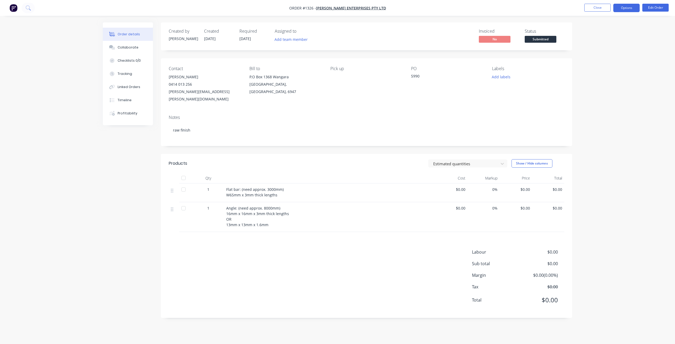
click at [628, 9] on button "Options" at bounding box center [626, 8] width 26 height 8
click at [596, 74] on div "Delivery Docket" at bounding box center [610, 74] width 48 height 8
click at [600, 51] on div "Without pricing" at bounding box center [610, 53] width 48 height 8
click at [123, 103] on button "Timeline" at bounding box center [128, 100] width 50 height 13
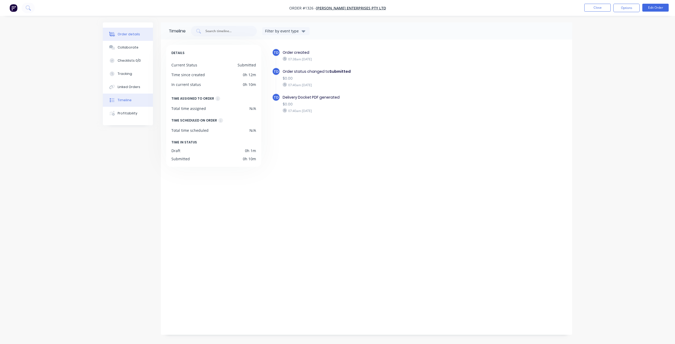
drag, startPoint x: 135, startPoint y: 35, endPoint x: 152, endPoint y: 35, distance: 17.4
click at [136, 35] on div "Order details" at bounding box center [129, 34] width 22 height 5
